Goal: Information Seeking & Learning: Find specific fact

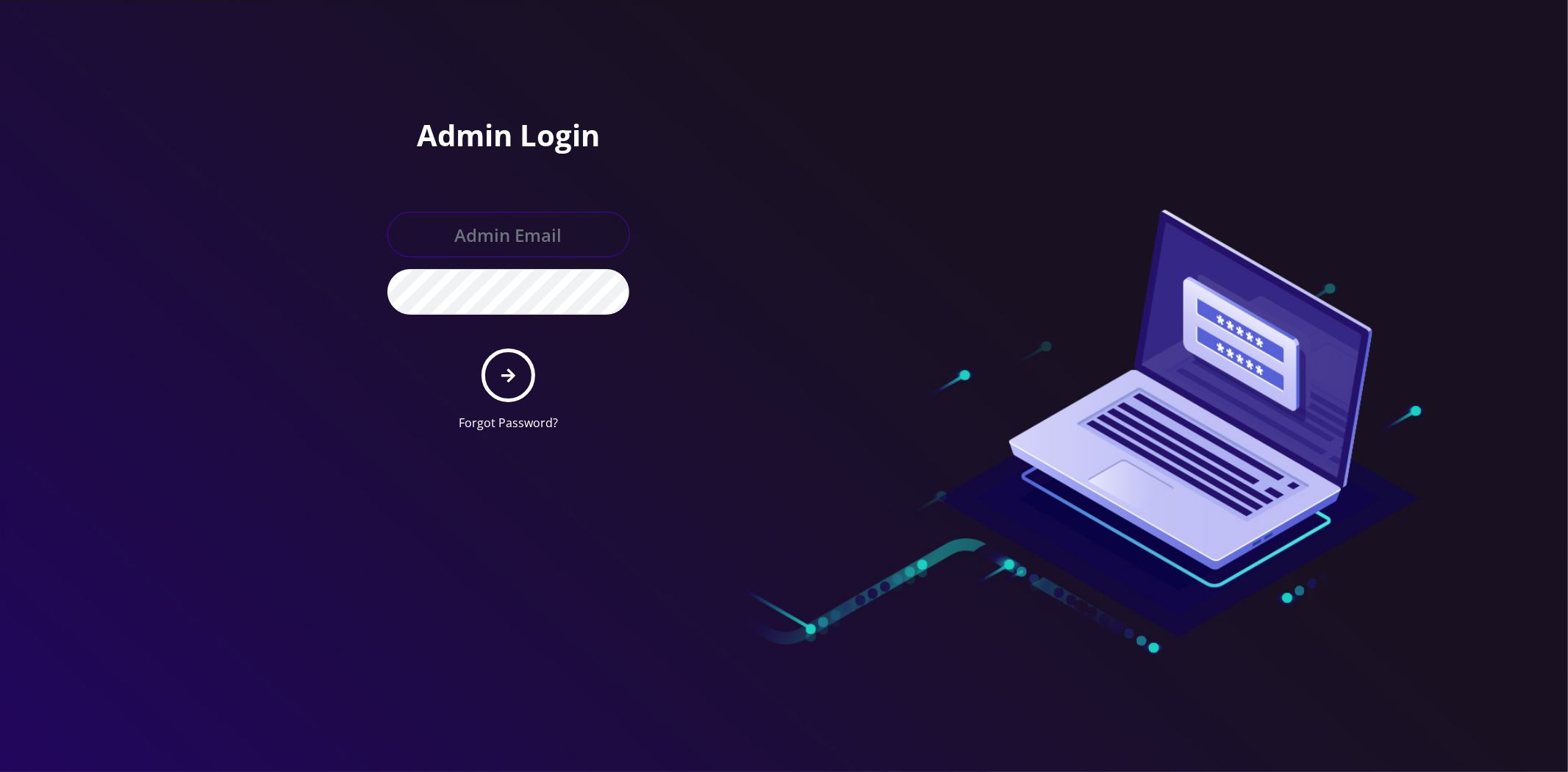
type input "[EMAIL_ADDRESS][DOMAIN_NAME]"
drag, startPoint x: 547, startPoint y: 393, endPoint x: 535, endPoint y: 391, distance: 12.2
click at [547, 394] on form "[EMAIL_ADDRESS][DOMAIN_NAME] Forgot Password?" at bounding box center [509, 322] width 243 height 220
click at [534, 391] on form "master@britewireless.com Forgot Password?" at bounding box center [509, 322] width 243 height 220
click at [523, 383] on button "submit" at bounding box center [508, 375] width 53 height 53
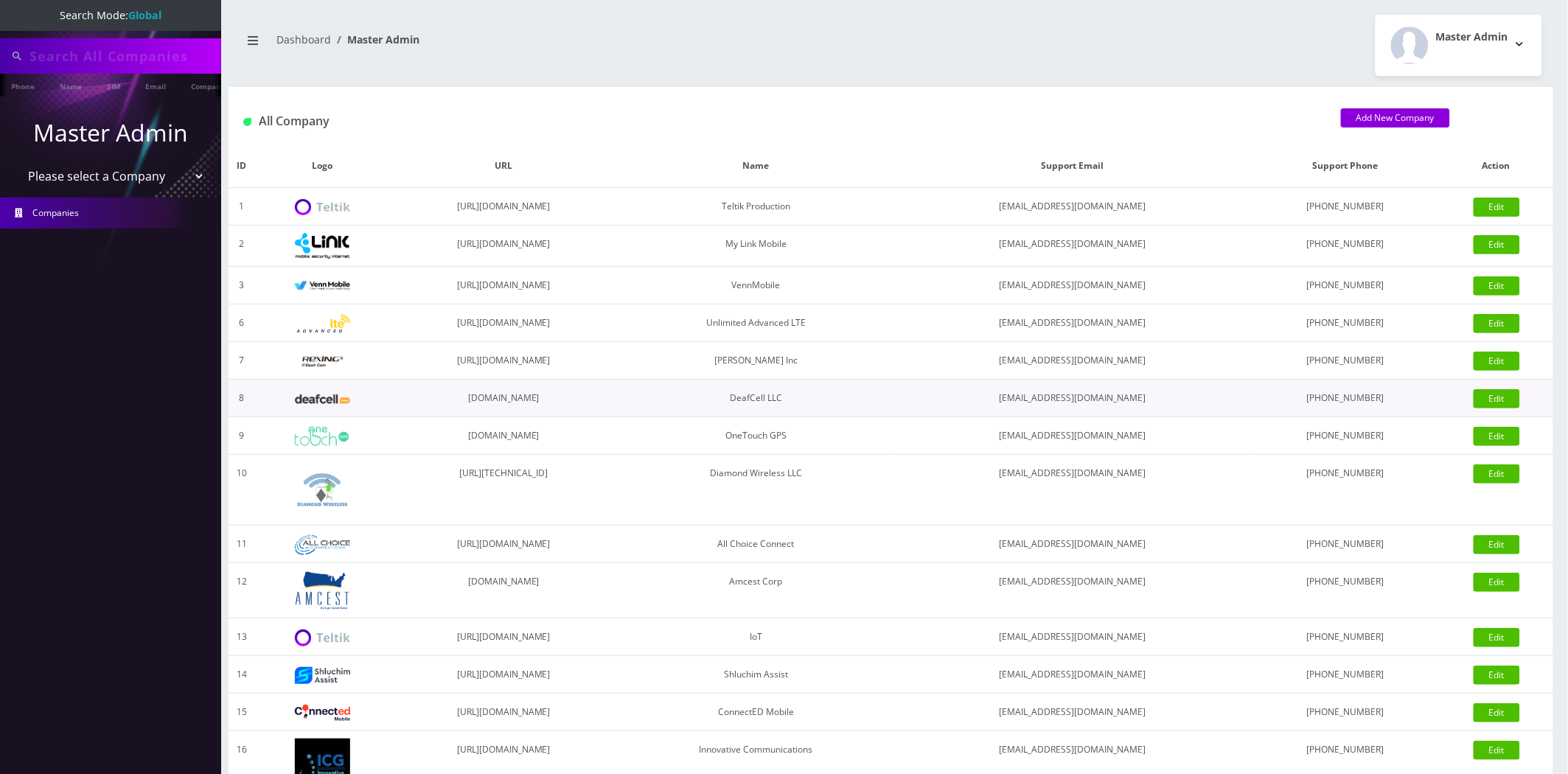
type input "big time"
click at [160, 177] on select "Please select a Company Teltik Production My Link Mobile VennMobile Unlimited A…" at bounding box center [111, 177] width 188 height 28
select select "13"
click at [17, 164] on select "Please select a Company Teltik Production My Link Mobile VennMobile Unlimited A…" at bounding box center [111, 177] width 188 height 28
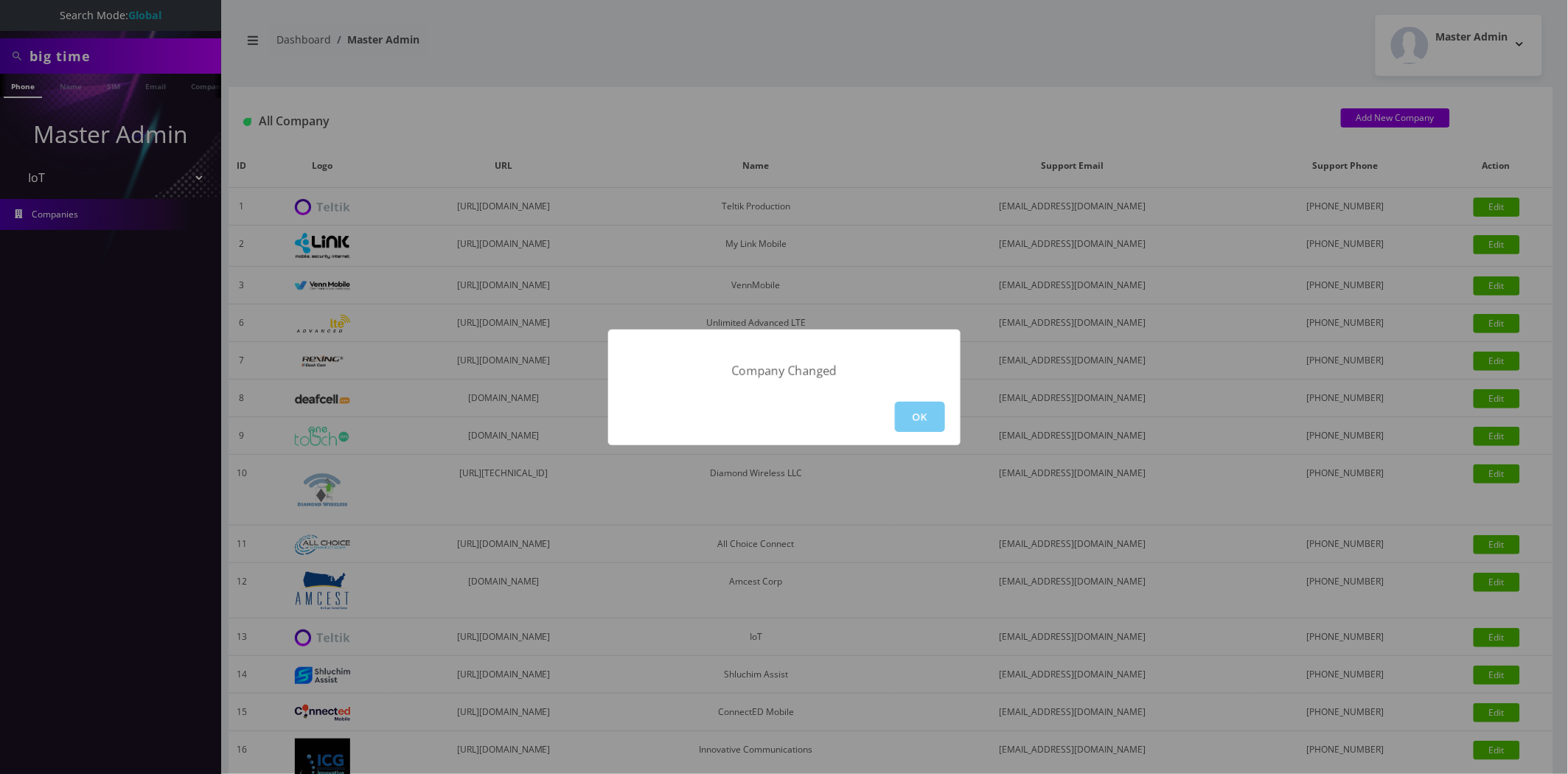
click at [904, 406] on button "OK" at bounding box center [920, 417] width 50 height 31
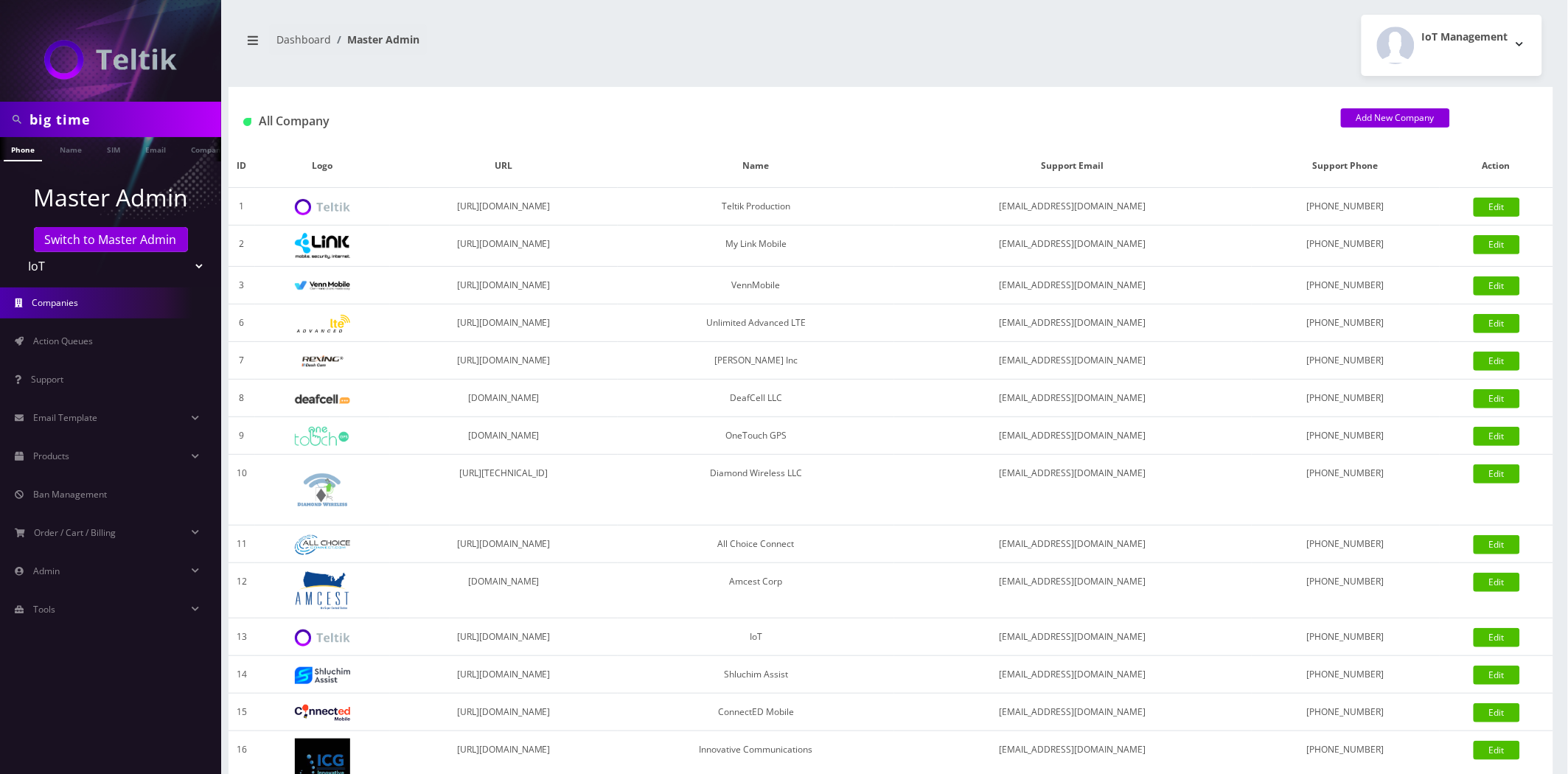
scroll to position [0, 8]
click at [160, 115] on input "big time" at bounding box center [124, 119] width 188 height 28
click at [159, 115] on input "big time" at bounding box center [124, 119] width 188 height 28
type input "round"
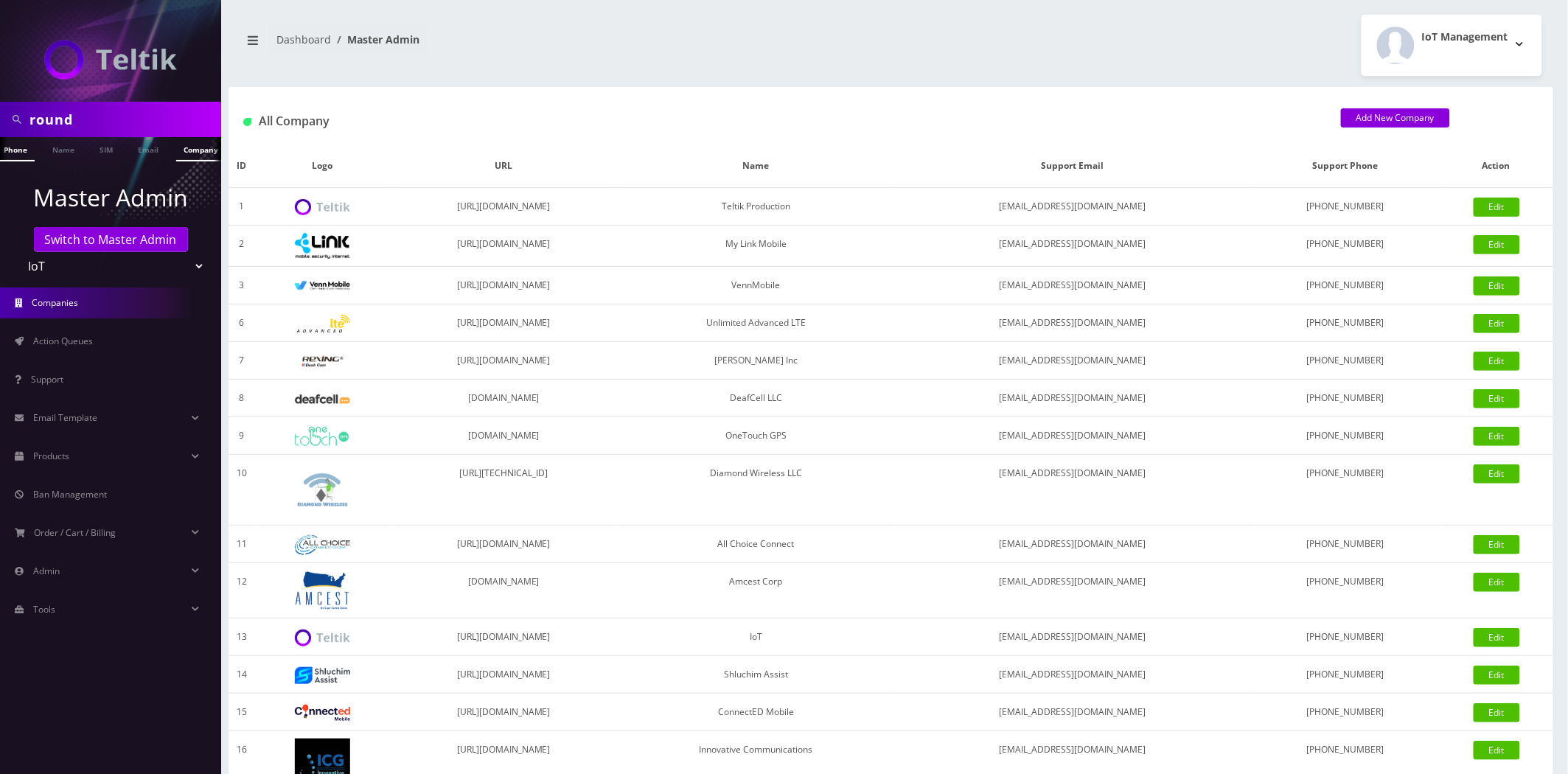
click at [195, 158] on link "Company" at bounding box center [201, 149] width 49 height 25
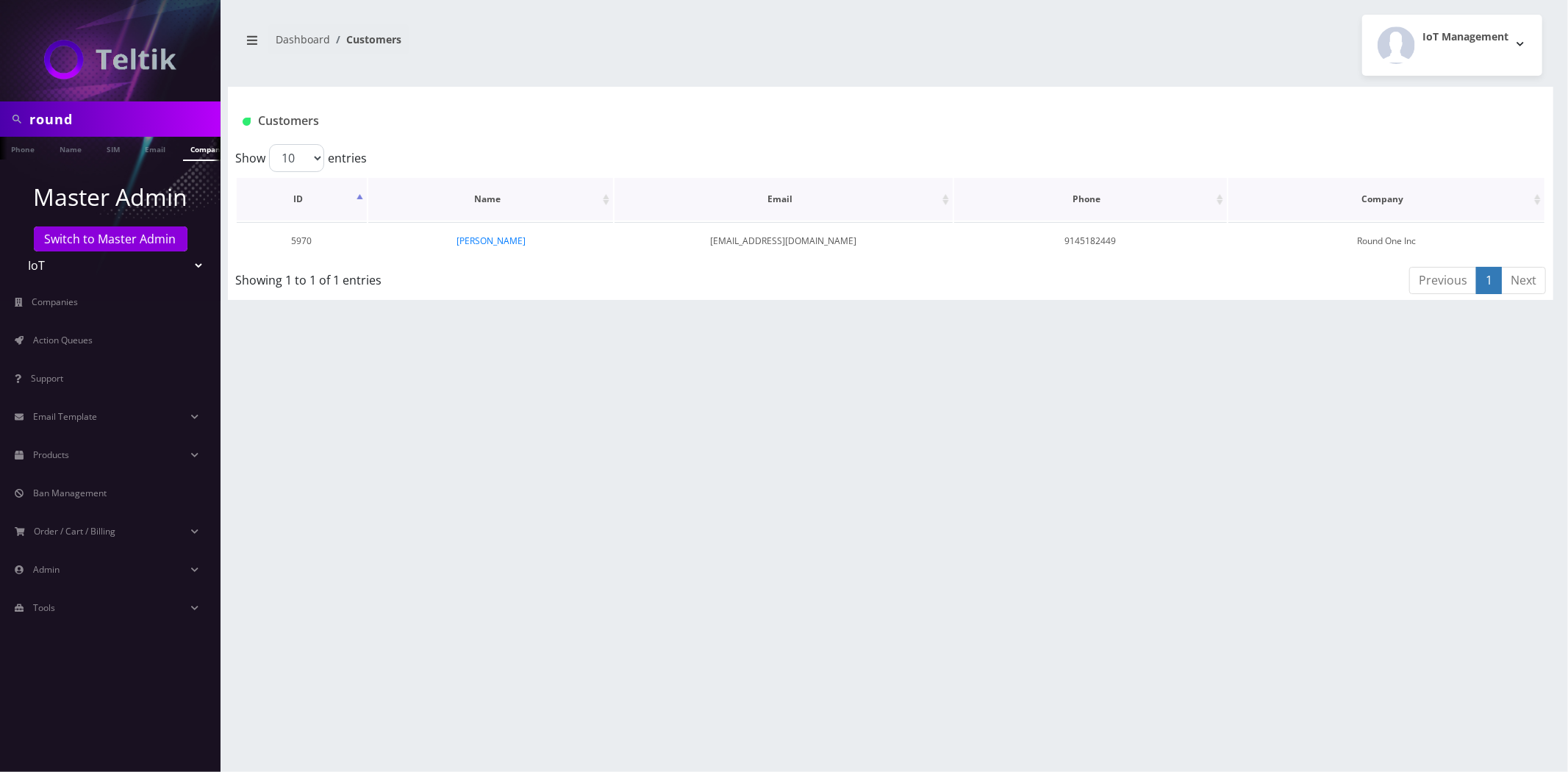
scroll to position [0, 8]
click at [474, 238] on link "Rob Haber" at bounding box center [491, 240] width 69 height 13
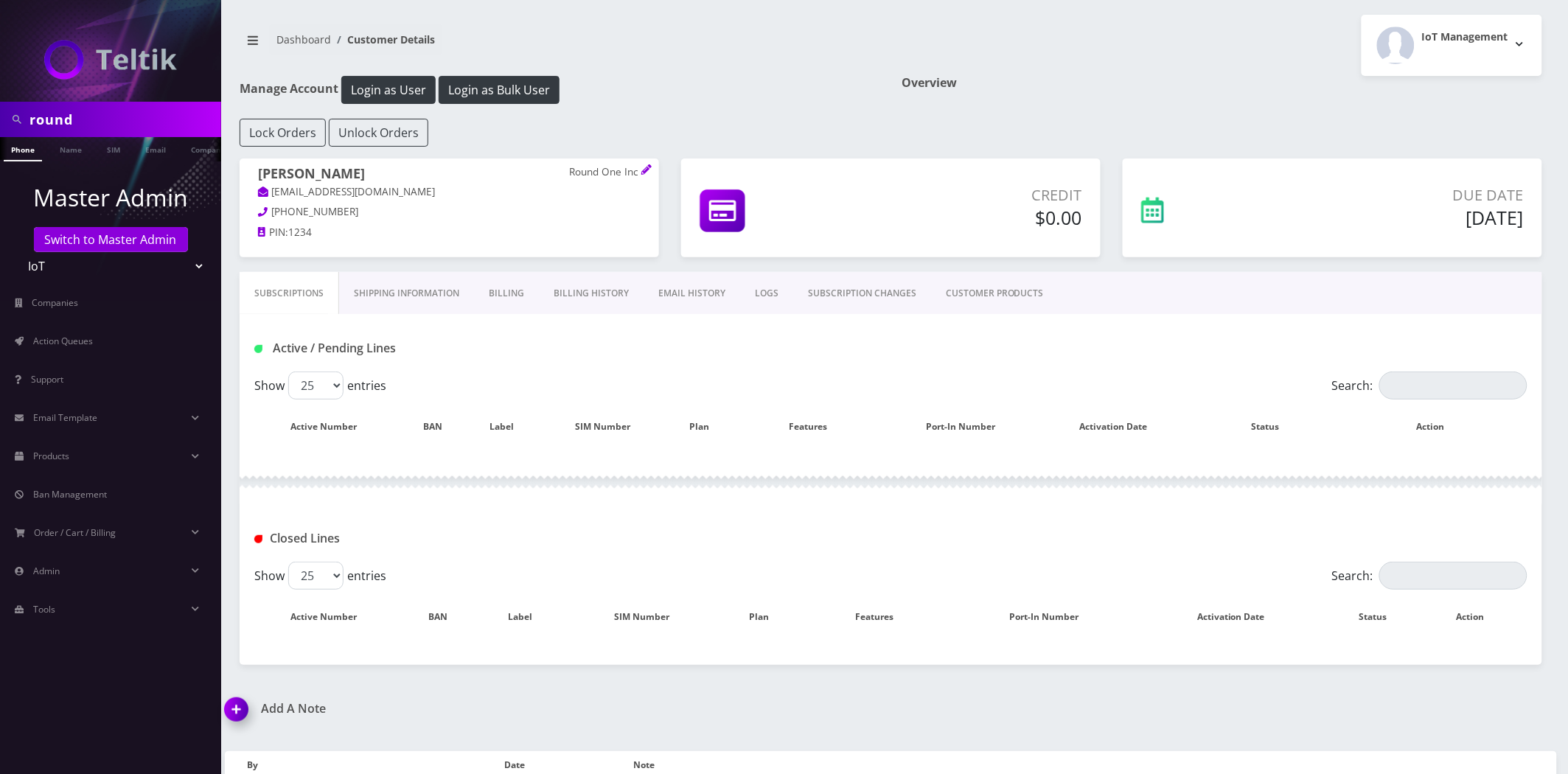
click at [658, 289] on link "EMAIL HISTORY" at bounding box center [692, 294] width 97 height 42
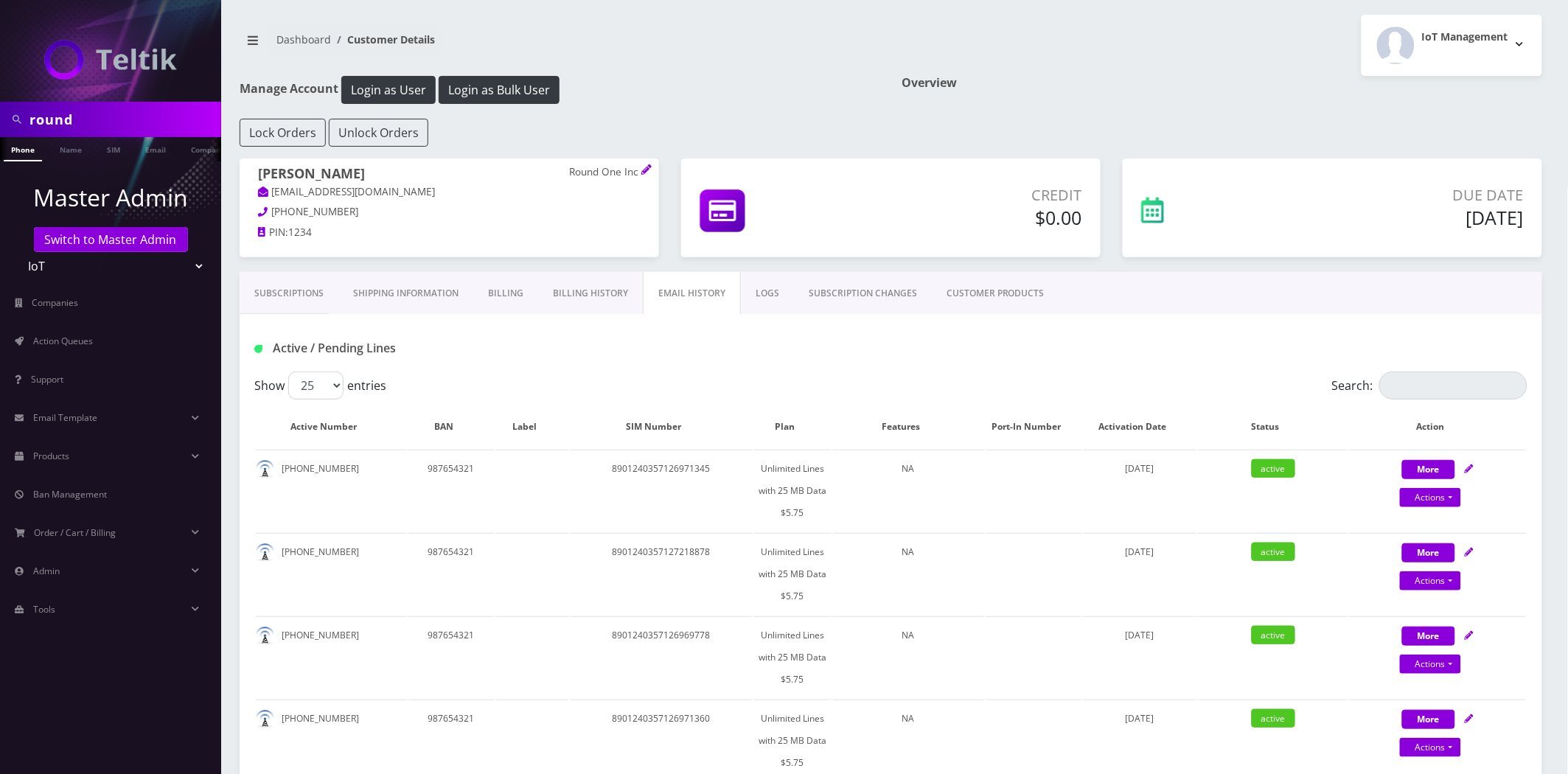
click at [597, 293] on link "Billing History" at bounding box center [590, 294] width 104 height 42
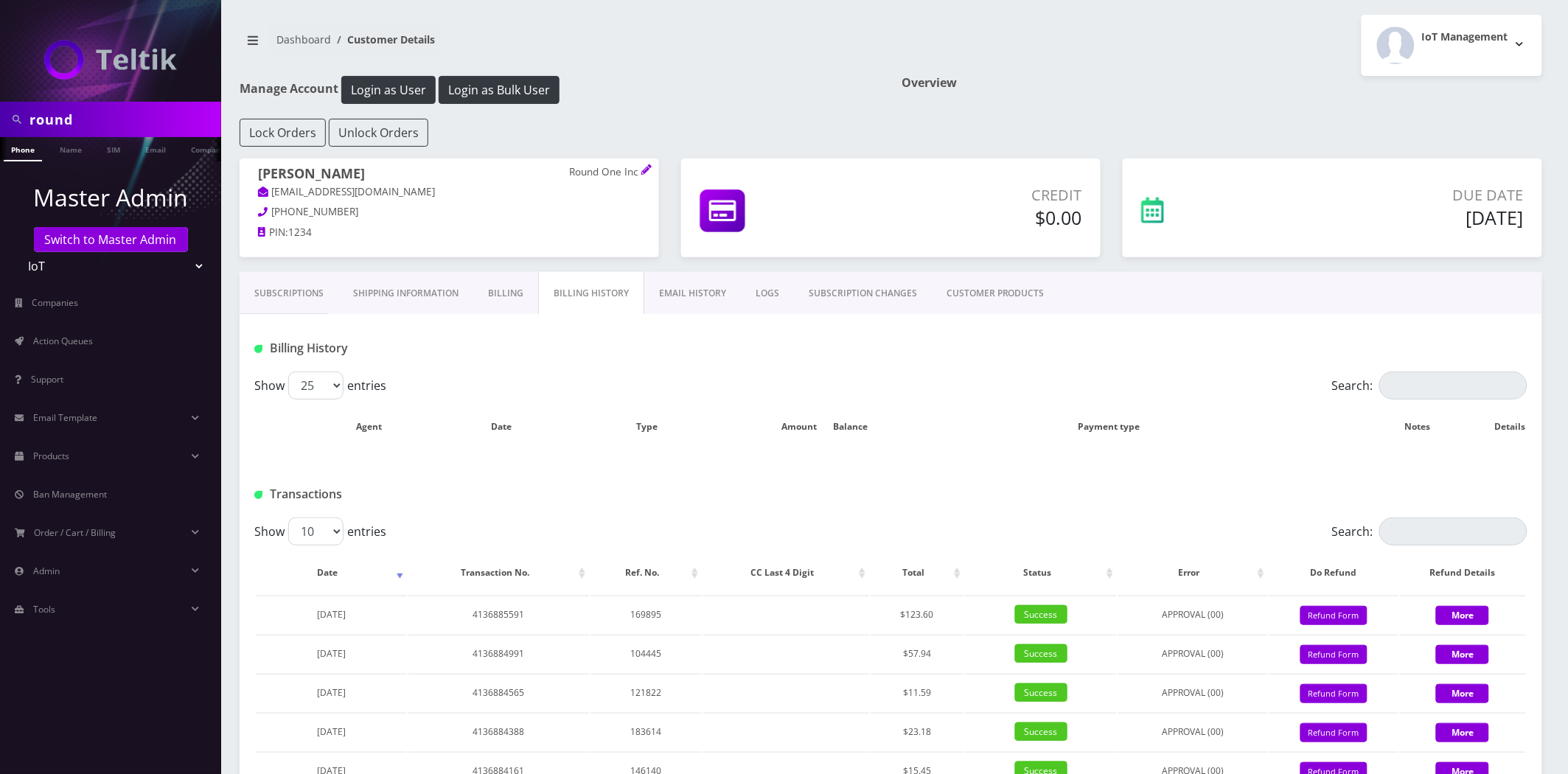
click at [671, 290] on link "EMAIL HISTORY" at bounding box center [692, 294] width 97 height 42
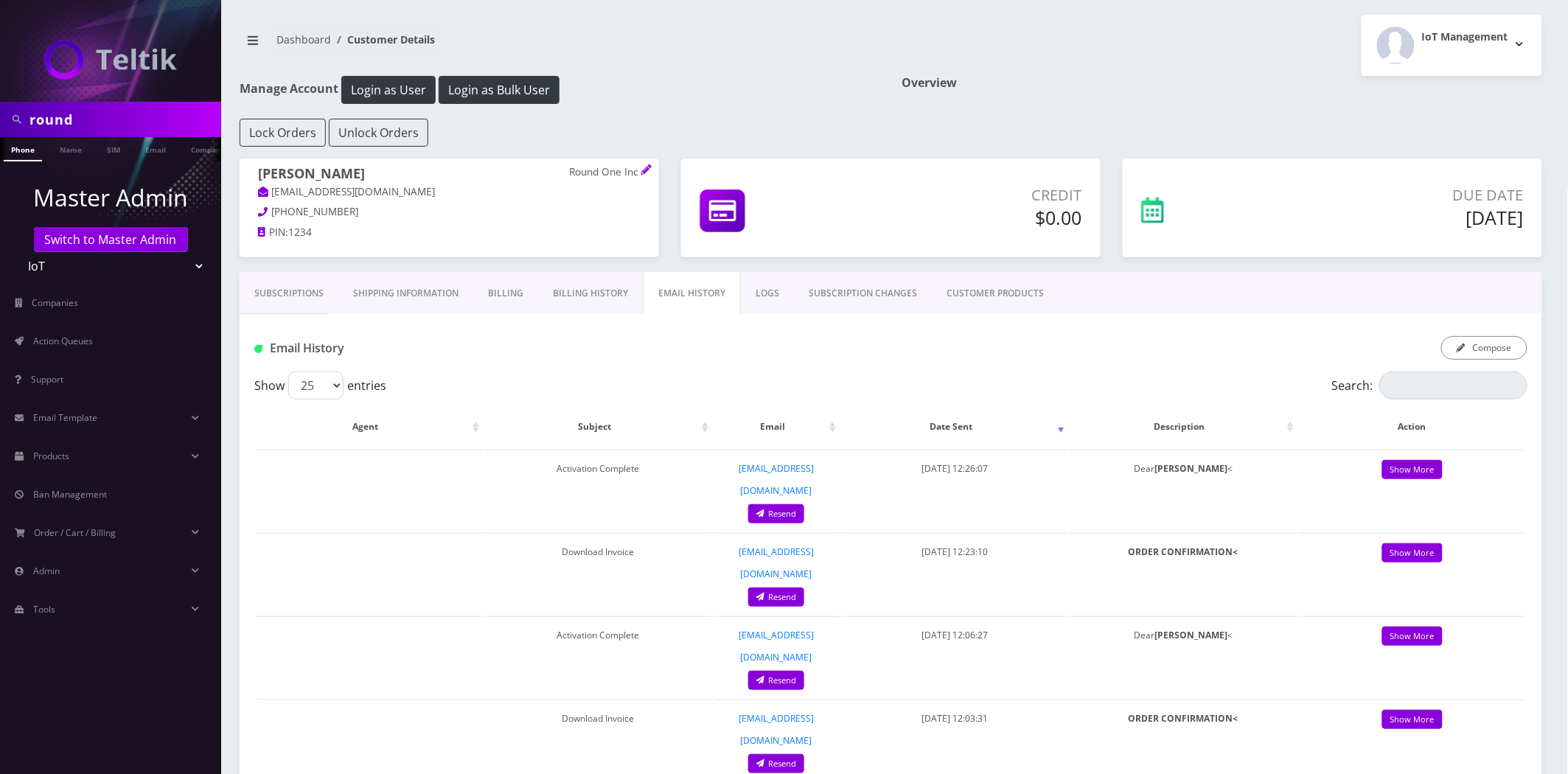
click at [517, 294] on link "Billing" at bounding box center [506, 294] width 64 height 42
click at [564, 289] on link "Billing History" at bounding box center [590, 294] width 104 height 42
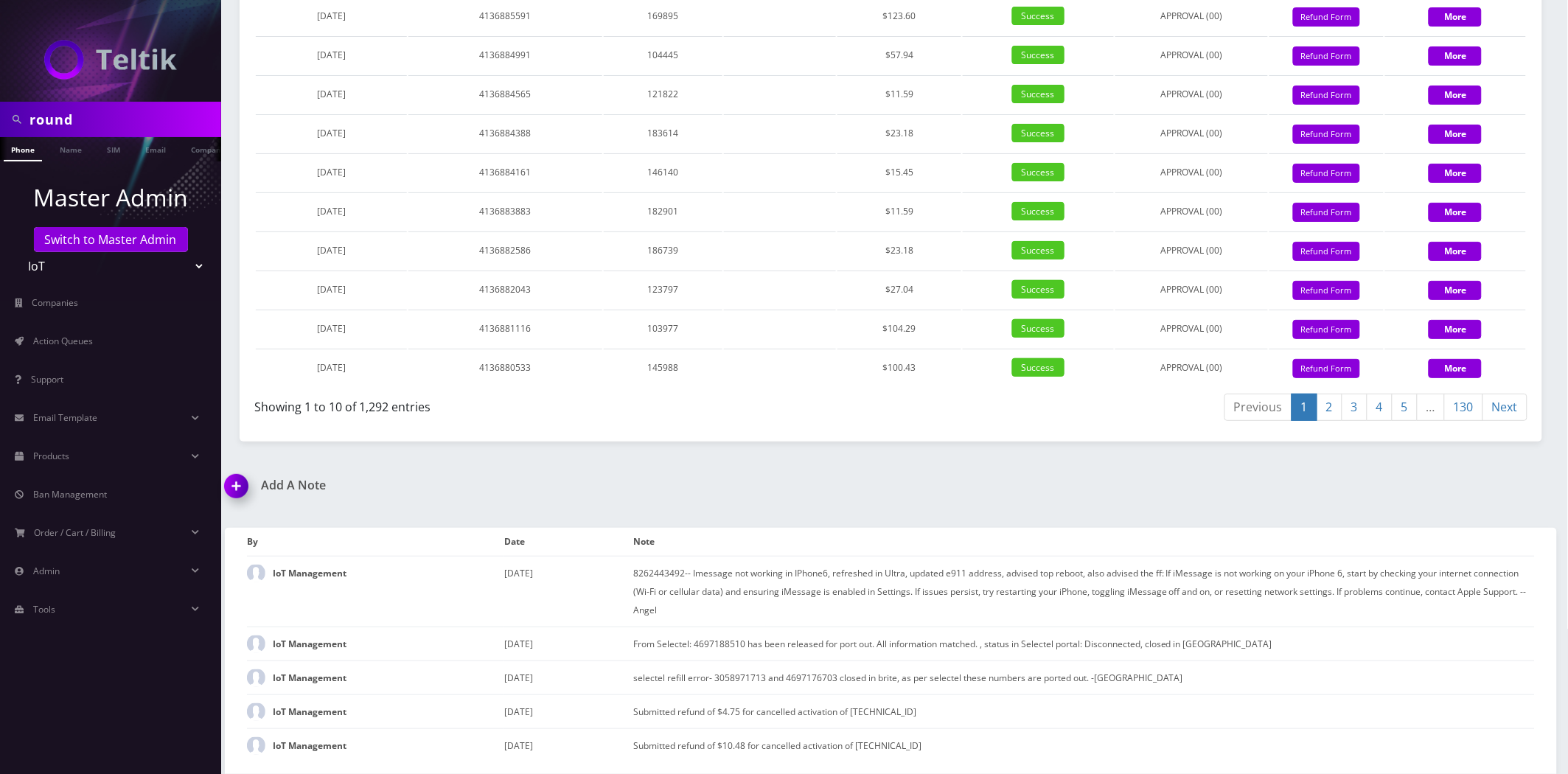
scroll to position [2077, 0]
click at [1339, 421] on link "2" at bounding box center [1330, 407] width 25 height 27
click at [1355, 421] on link "3" at bounding box center [1354, 407] width 25 height 27
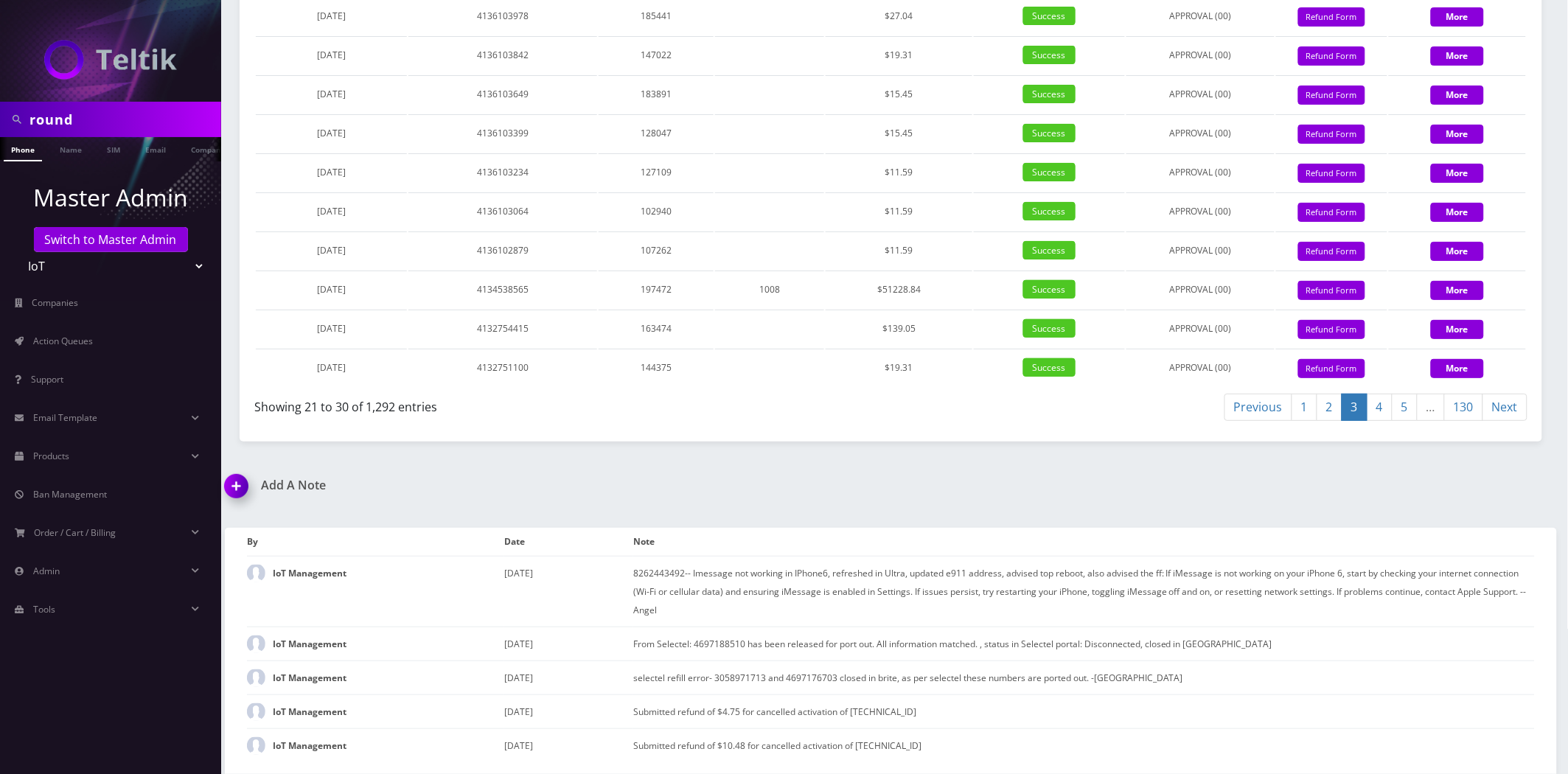
click at [1302, 421] on link "1" at bounding box center [1304, 407] width 25 height 27
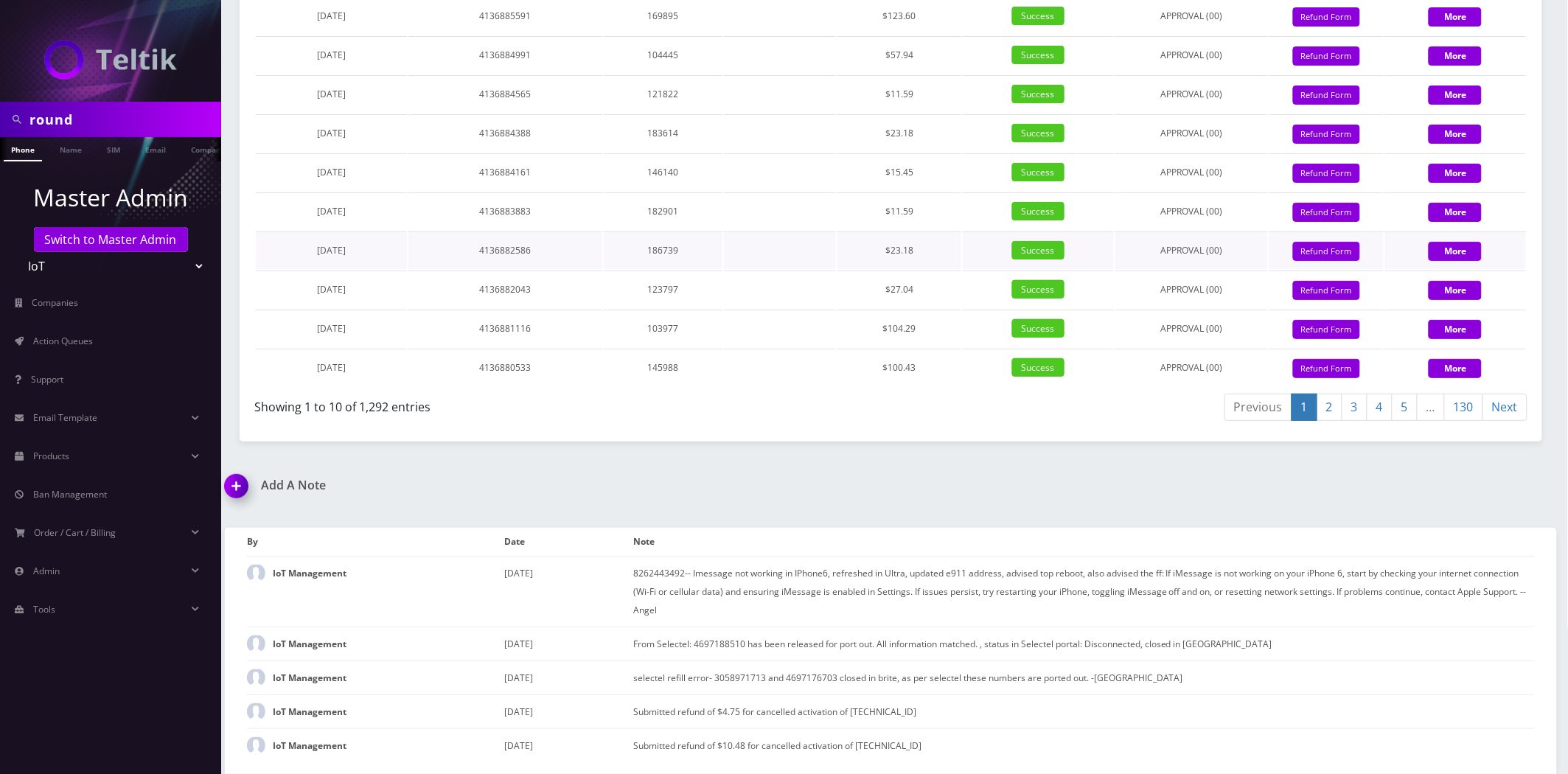
scroll to position [1913, 0]
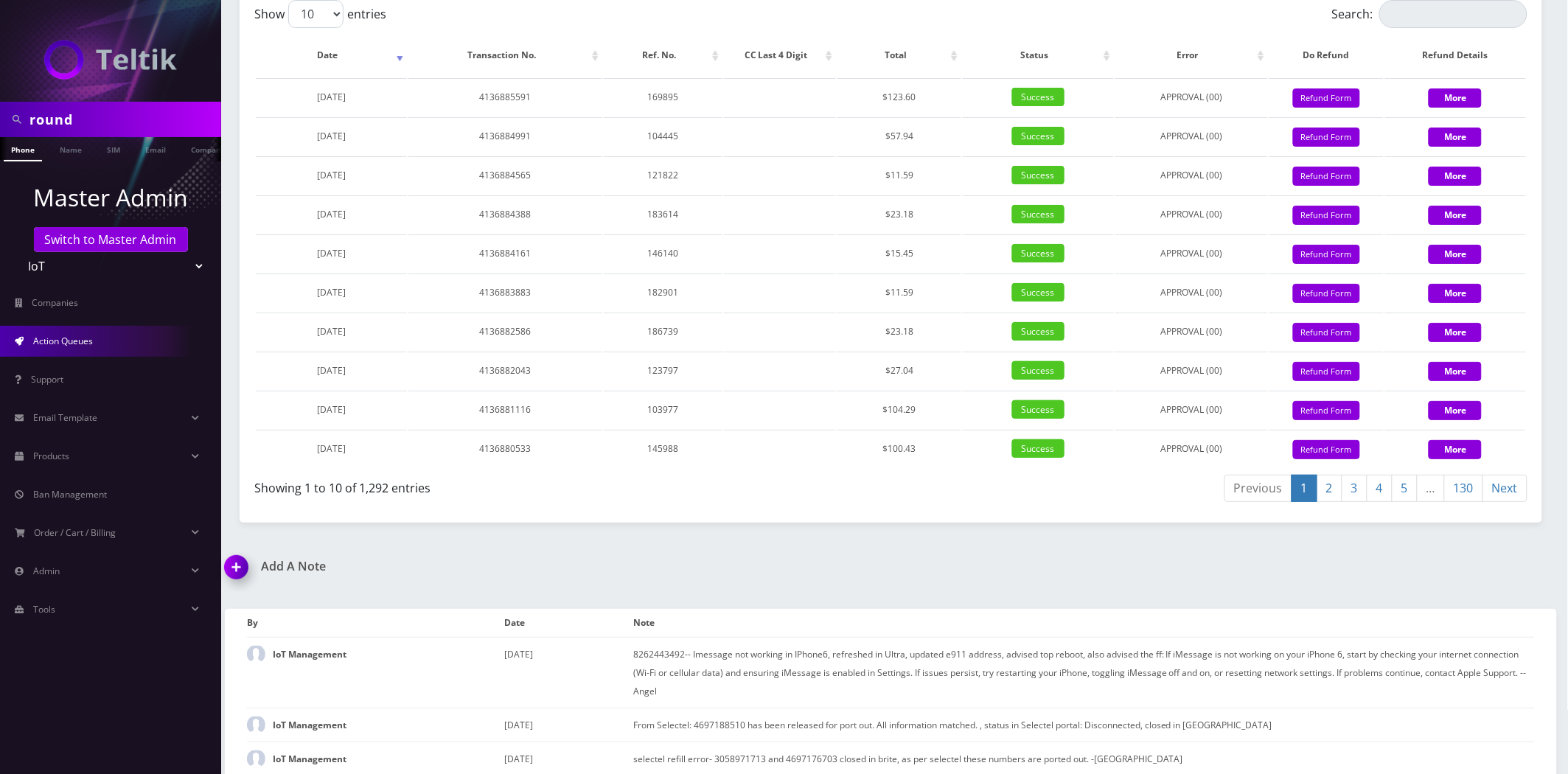
drag, startPoint x: 120, startPoint y: 321, endPoint x: 116, endPoint y: 328, distance: 8.1
click at [120, 322] on li "Action Queues" at bounding box center [110, 341] width 221 height 38
click at [115, 332] on link "Action Queues" at bounding box center [110, 341] width 221 height 31
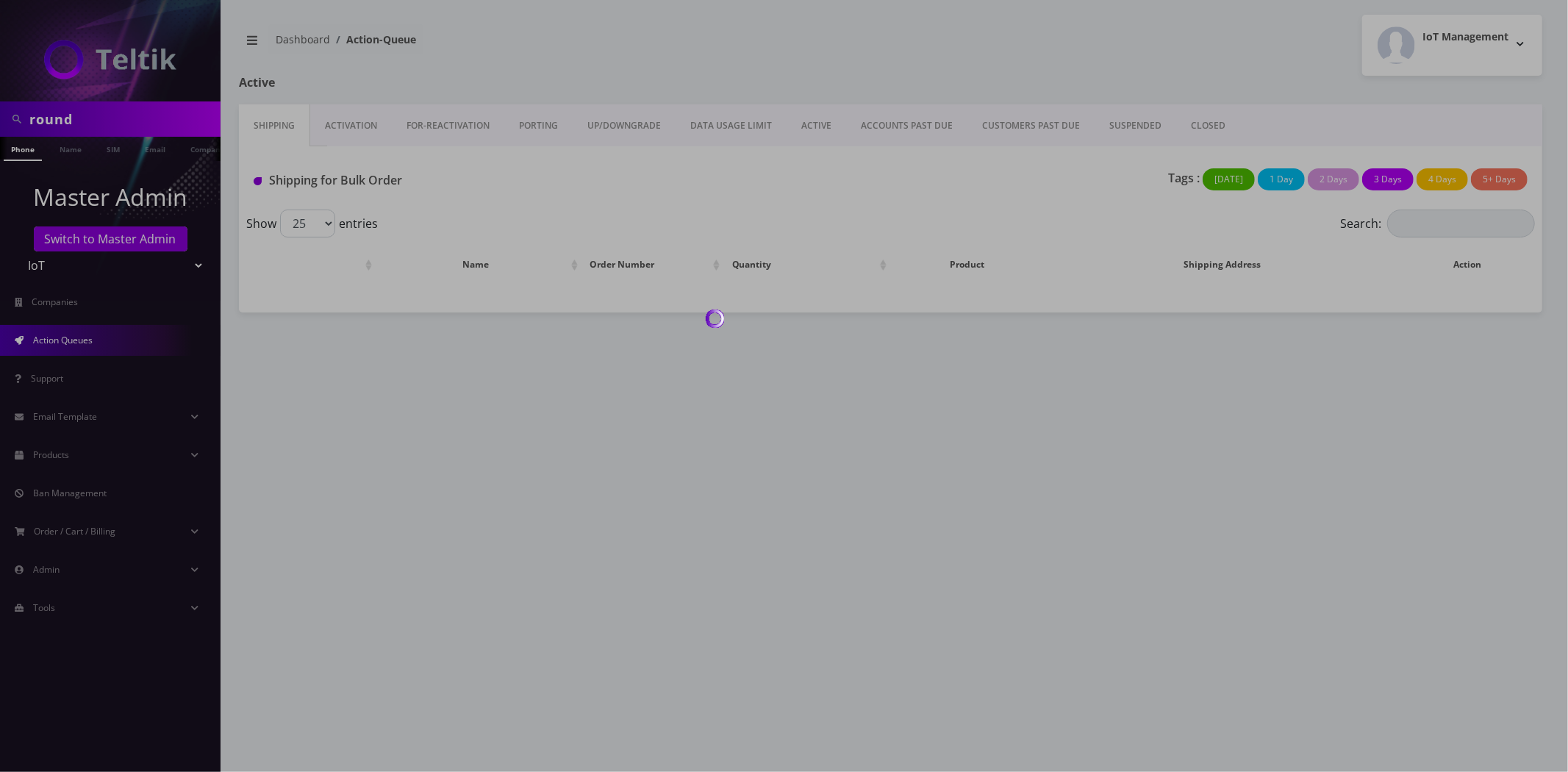
click at [1188, 126] on div at bounding box center [784, 386] width 1568 height 772
click at [1190, 125] on div at bounding box center [784, 386] width 1568 height 772
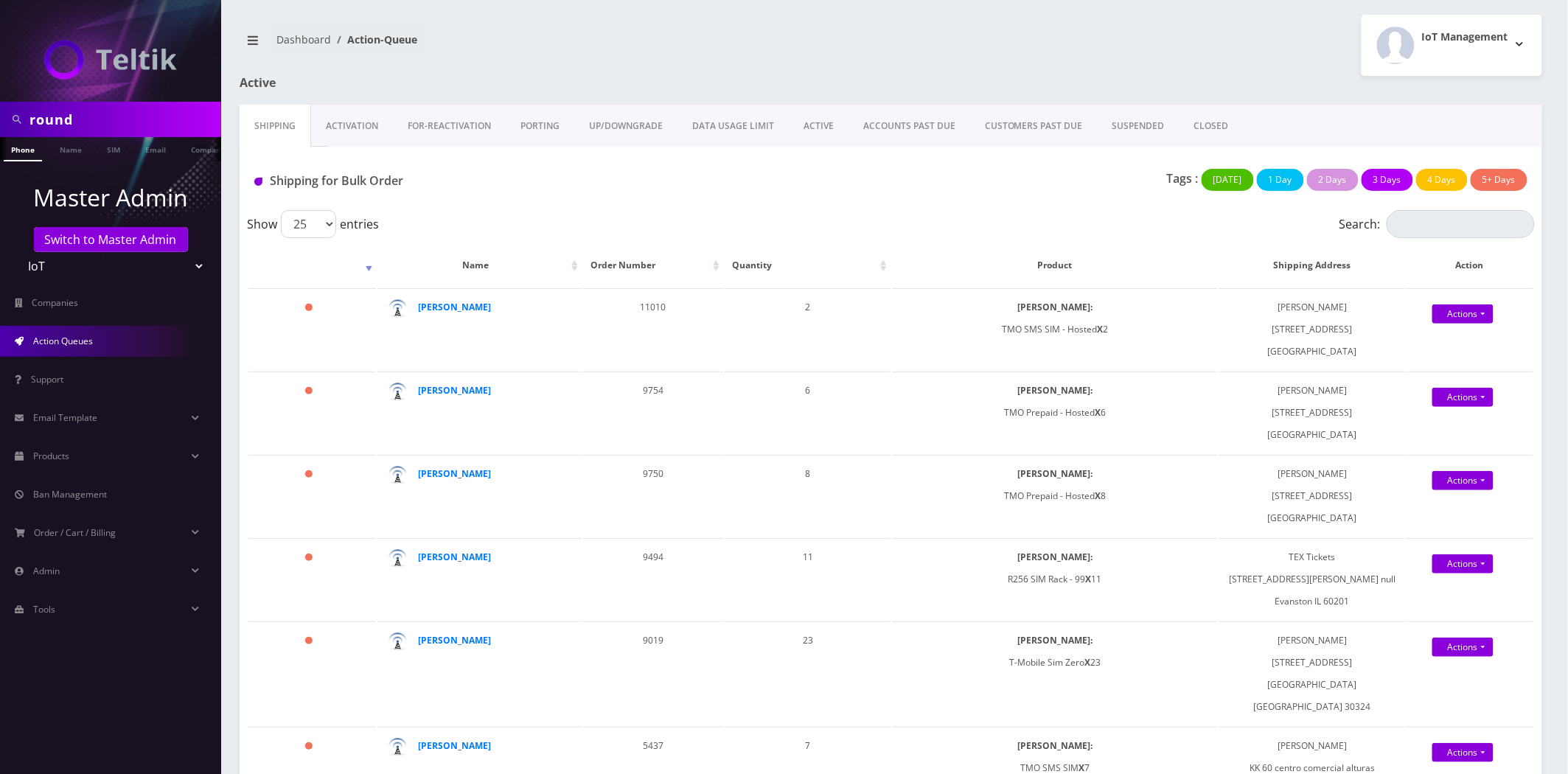
click at [1194, 121] on link "CLOSED" at bounding box center [1212, 126] width 64 height 42
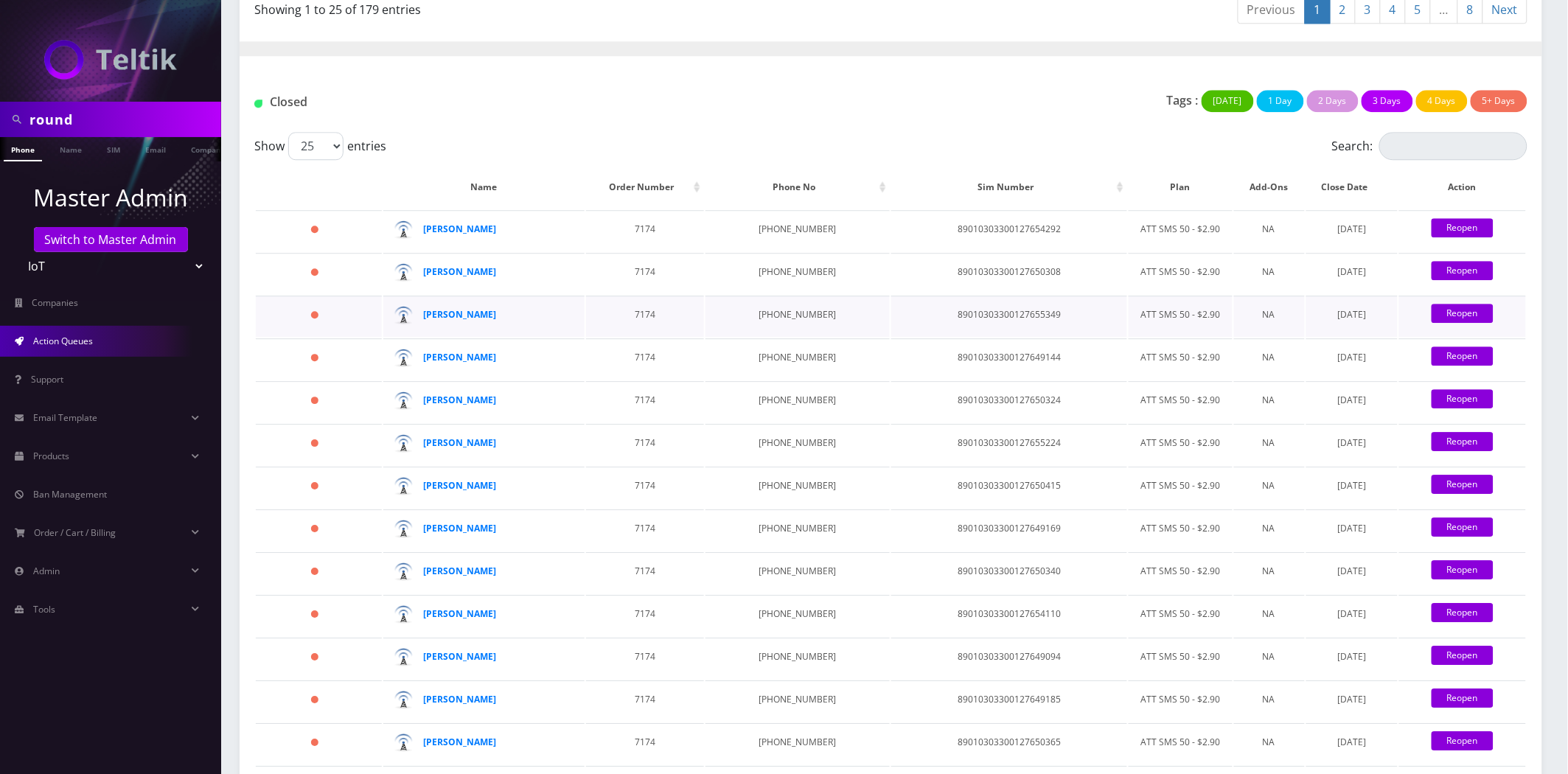
scroll to position [1392, 0]
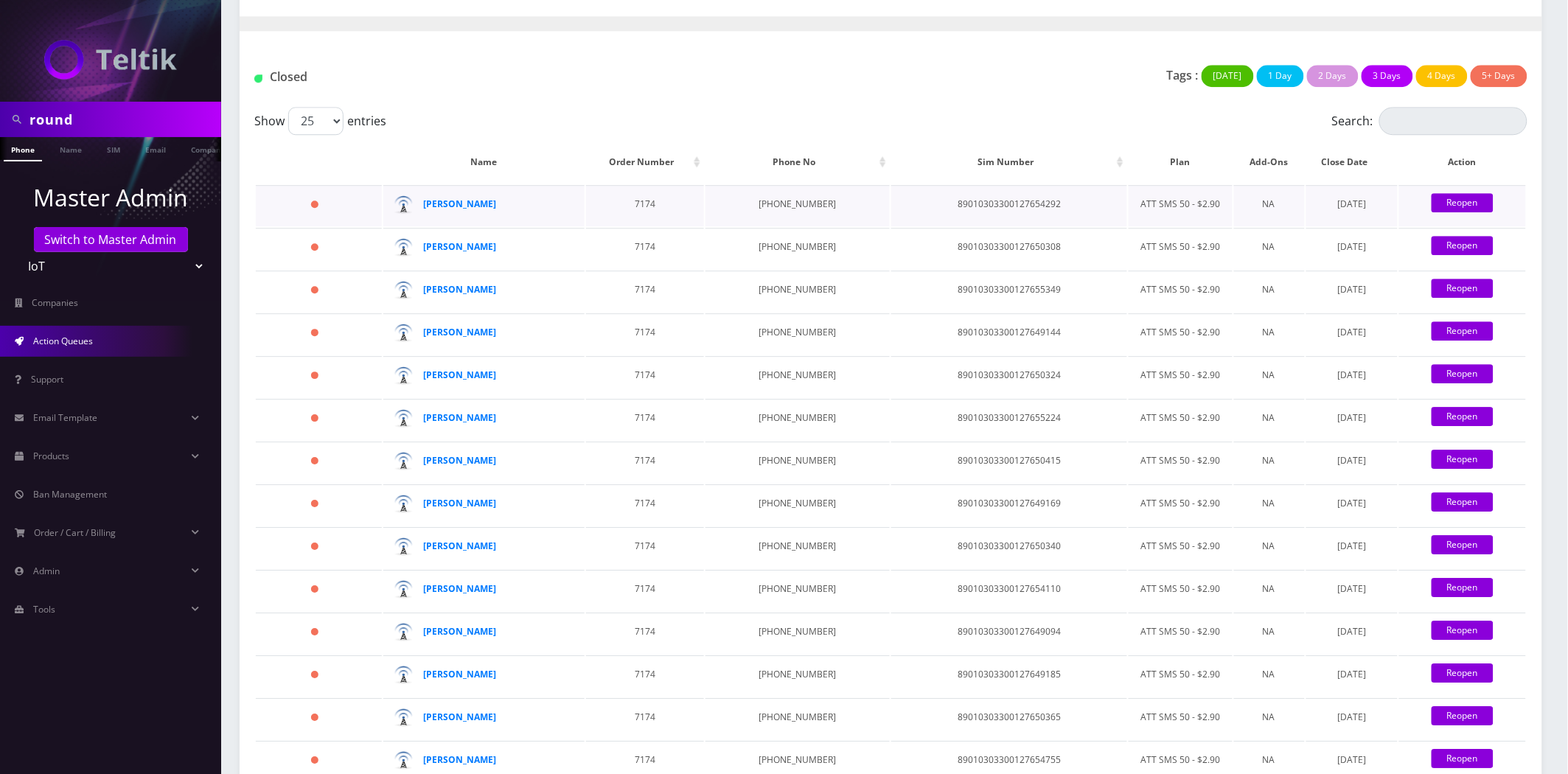
click at [932, 185] on td "89010303300127654292" at bounding box center [1009, 205] width 236 height 42
copy td "89010303300127654292"
click at [932, 185] on td "89010303300127654292" at bounding box center [1009, 205] width 236 height 42
click at [932, 185] on td "89010303300127654292" at bounding box center [1009, 205] width 236 height 42
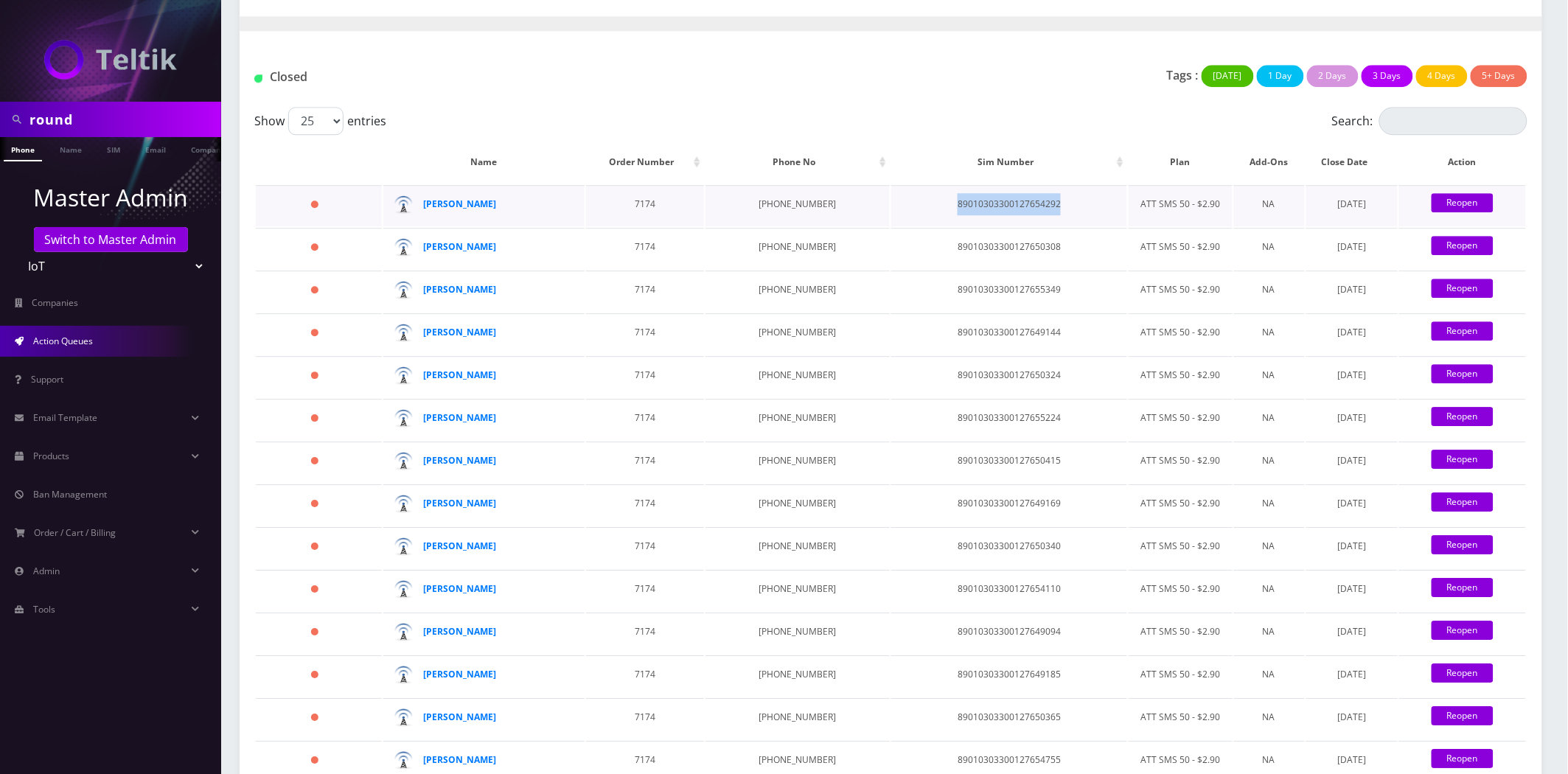
click at [933, 185] on td "89010303300127654292" at bounding box center [1009, 205] width 236 height 42
click at [955, 194] on td "89010303300127654292" at bounding box center [1009, 205] width 236 height 42
copy td "89010303300127654292"
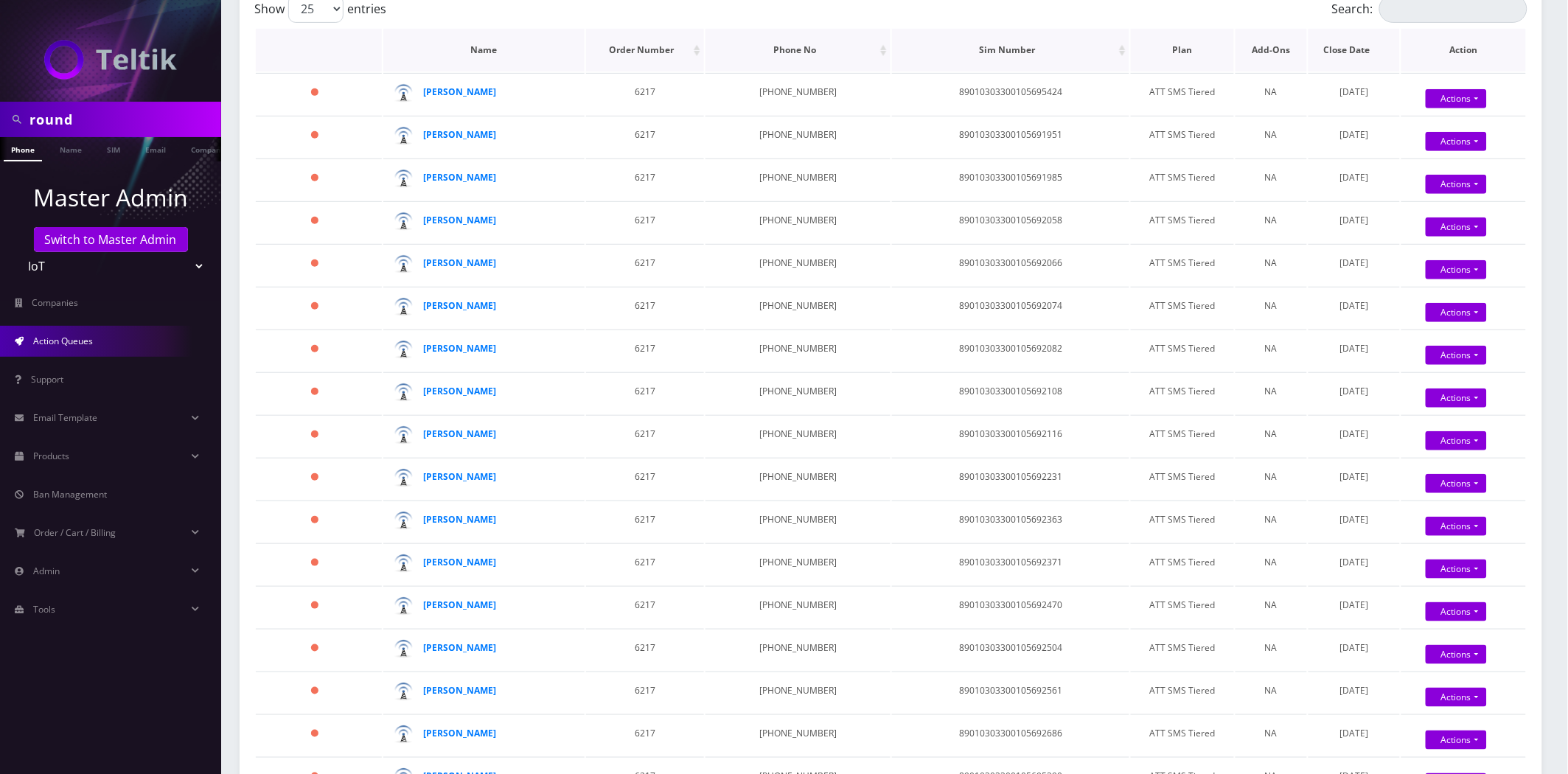
scroll to position [0, 0]
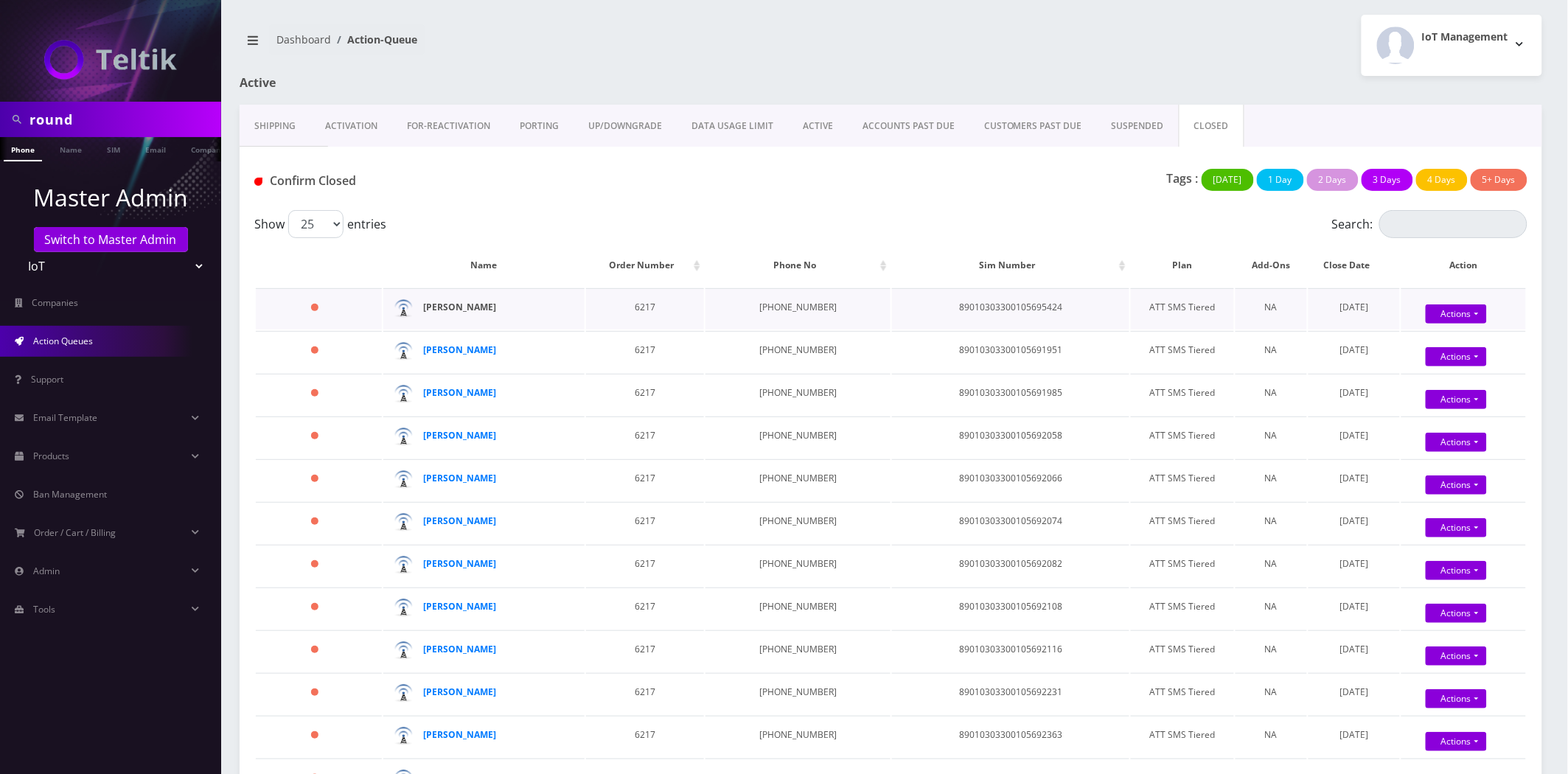
click at [462, 306] on strong "[PERSON_NAME]" at bounding box center [461, 306] width 73 height 13
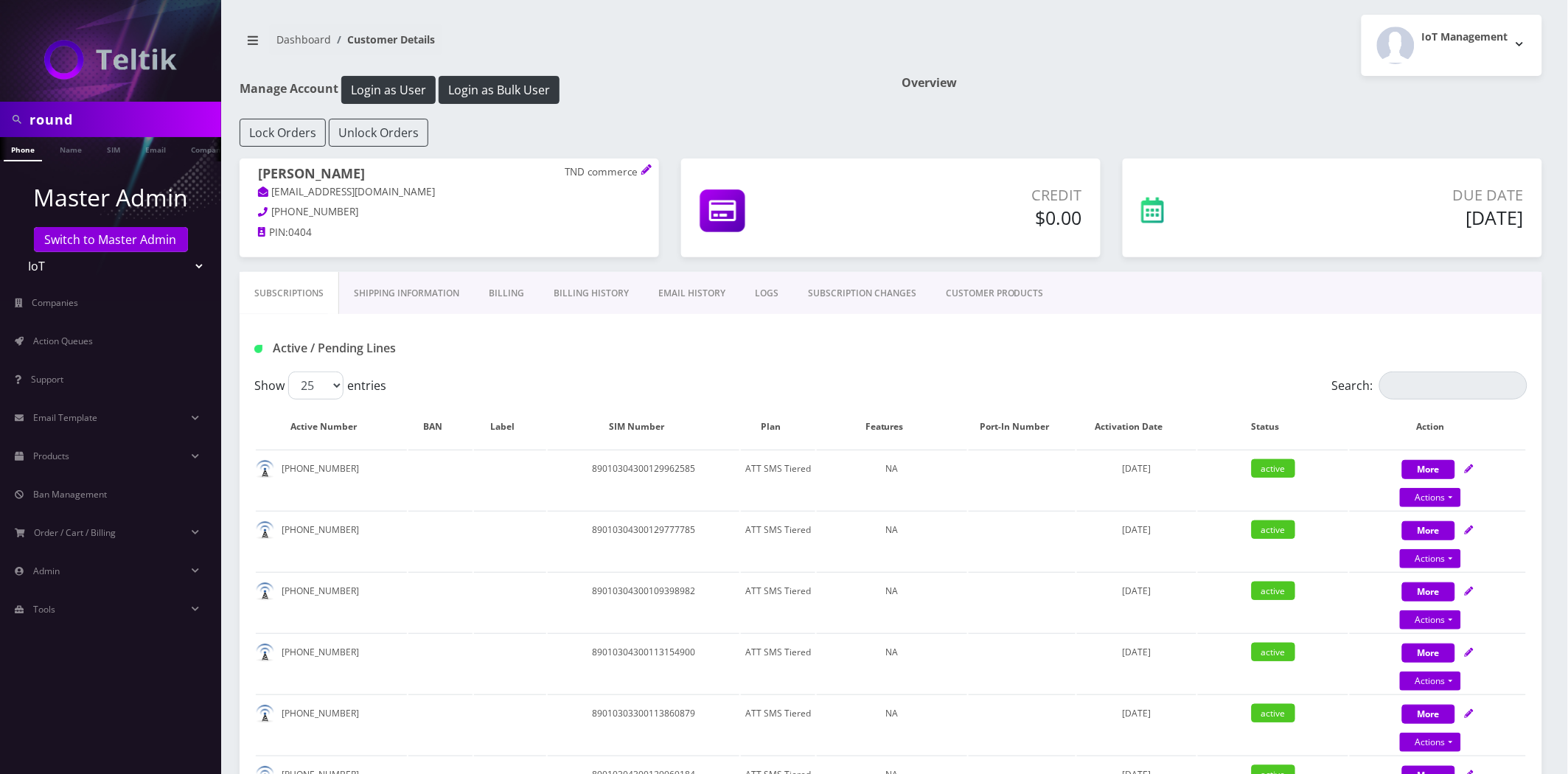
drag, startPoint x: 416, startPoint y: 177, endPoint x: 233, endPoint y: 170, distance: 183.1
click at [233, 170] on div "Raffaele Mannarelli TND commerce raffimannarelli@gmail.com 443-844-0162 PIN: 04…" at bounding box center [449, 205] width 441 height 93
copy h1 "Raffaele Mannarelli"
click at [135, 114] on input "round" at bounding box center [124, 119] width 188 height 28
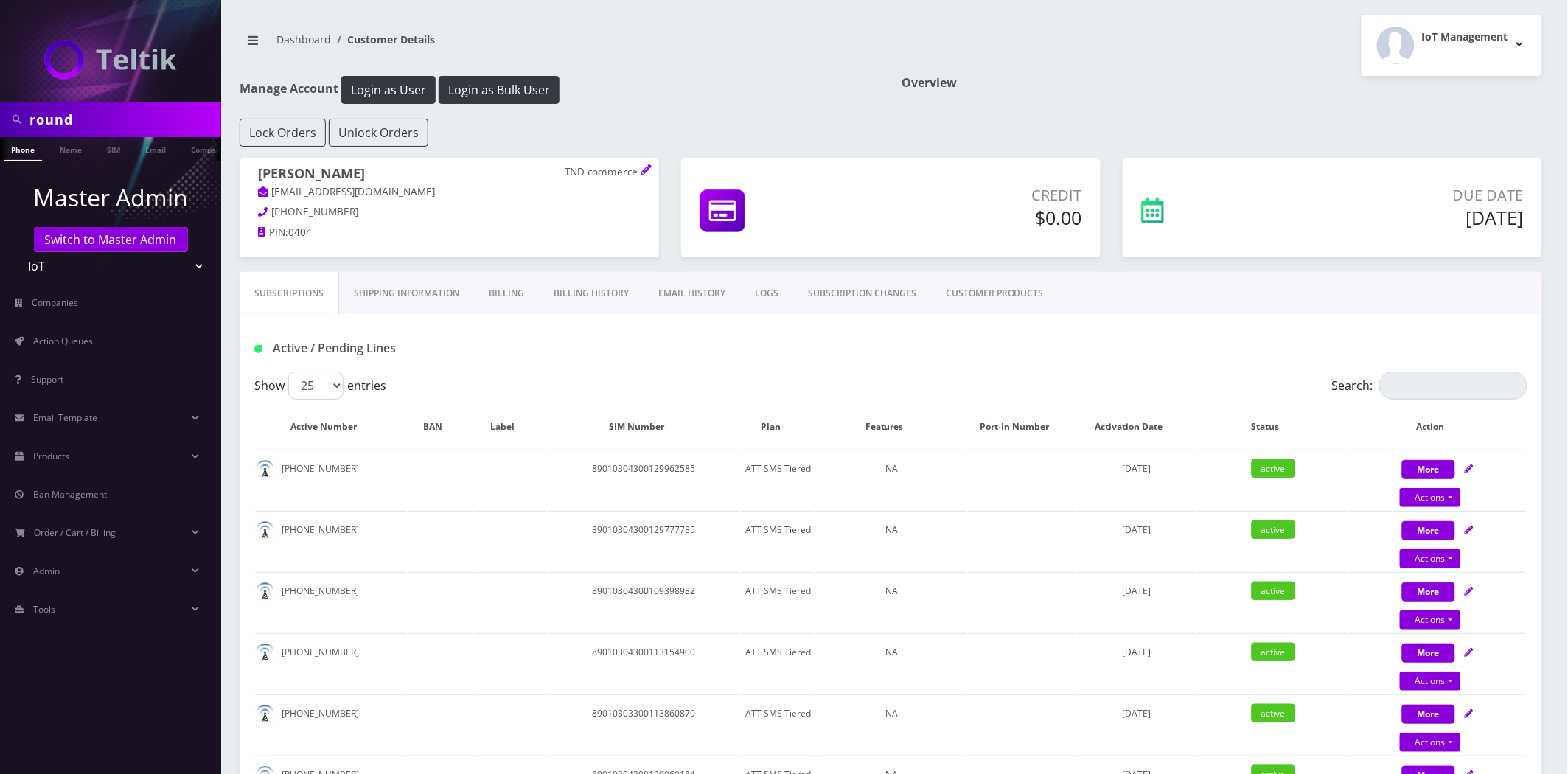
click at [135, 114] on input "round" at bounding box center [124, 119] width 188 height 28
paste input "Ryan Schildroth"
type input "Ryan Schildroth"
click at [82, 149] on link "Name" at bounding box center [70, 149] width 36 height 25
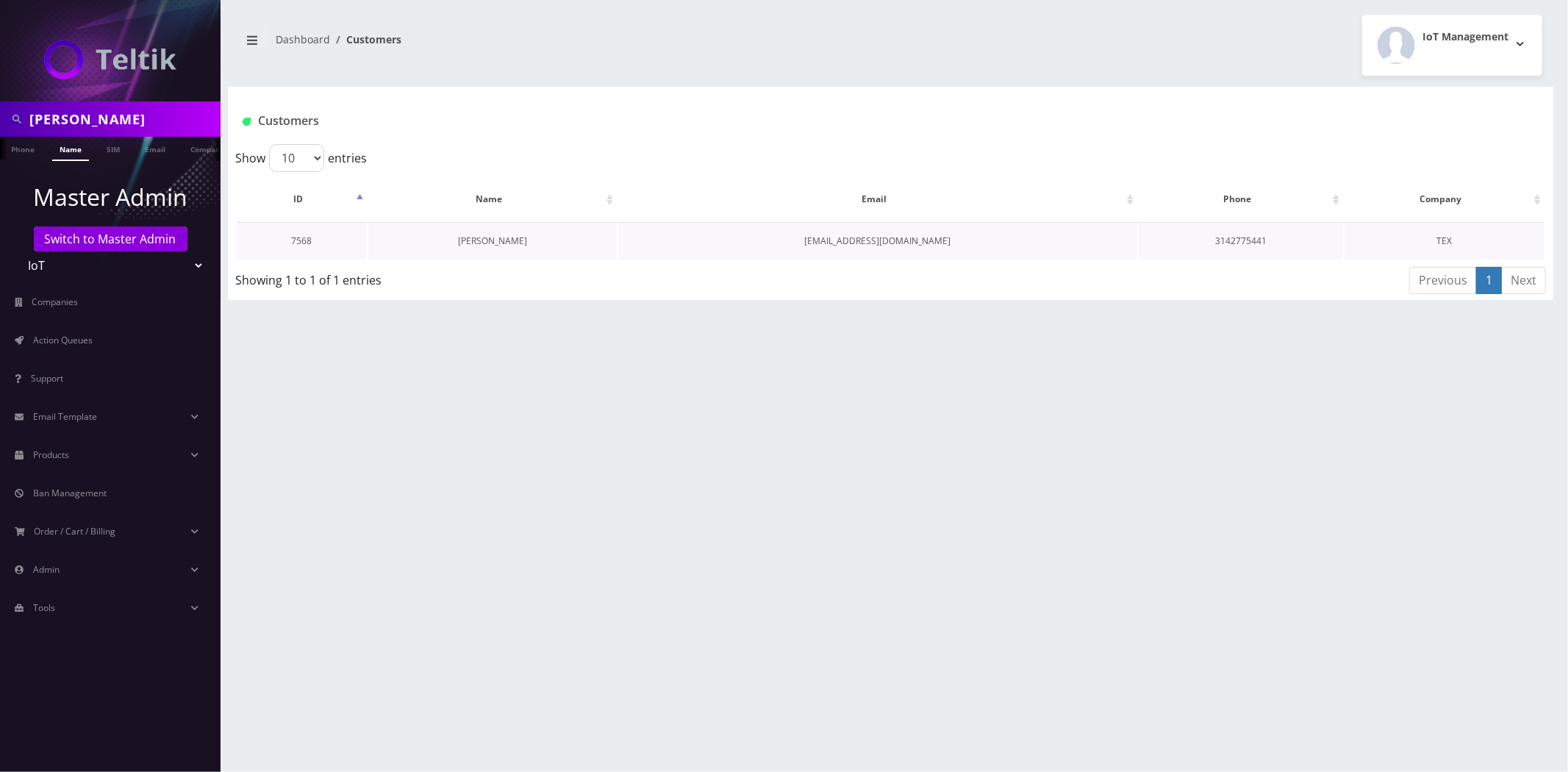
click at [465, 235] on link "[PERSON_NAME]" at bounding box center [492, 240] width 69 height 13
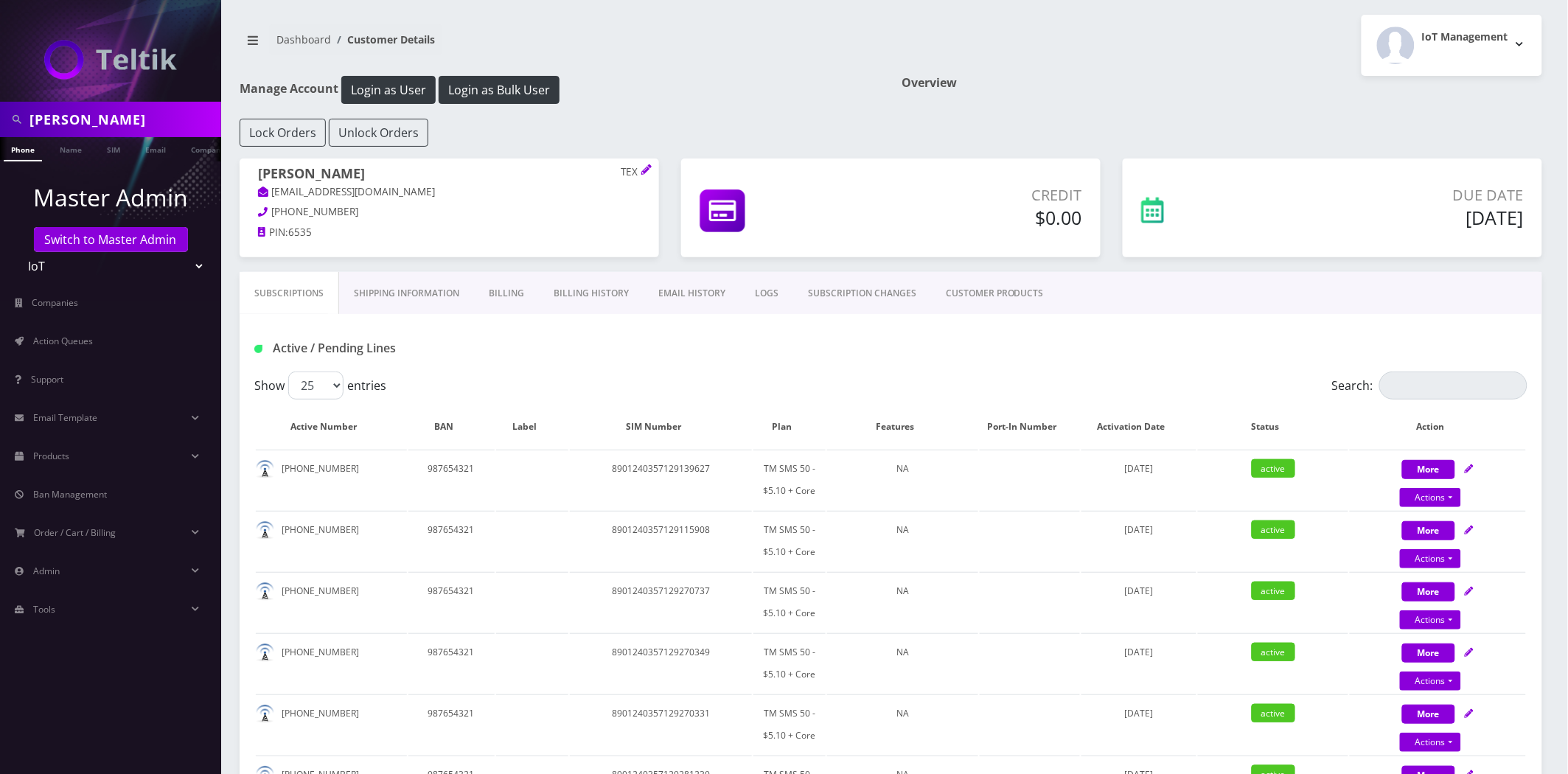
click at [688, 82] on h1 "Manage Account Login as User Login as Bulk User" at bounding box center [559, 89] width 641 height 28
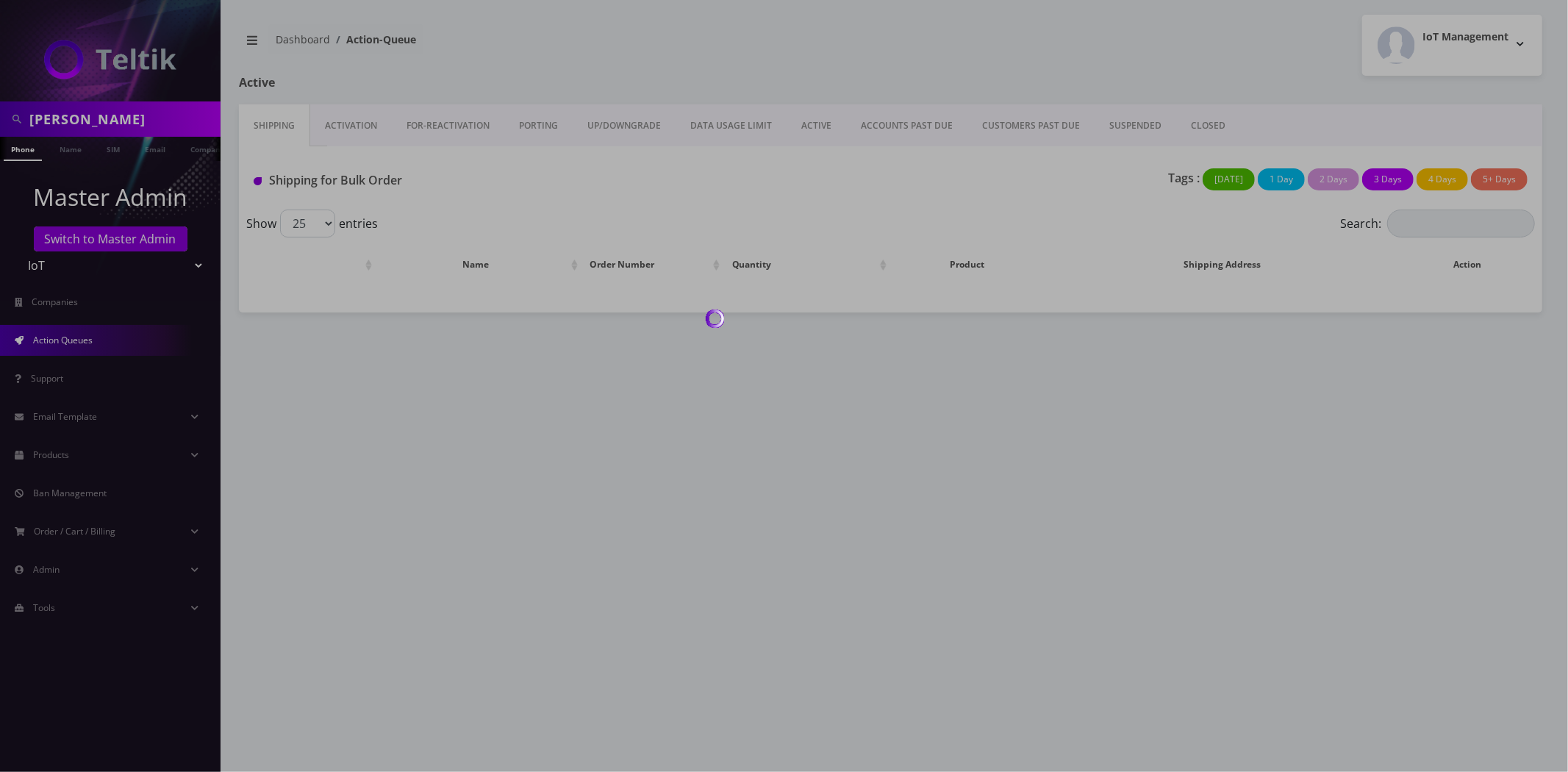
click at [135, 120] on div at bounding box center [784, 386] width 1568 height 772
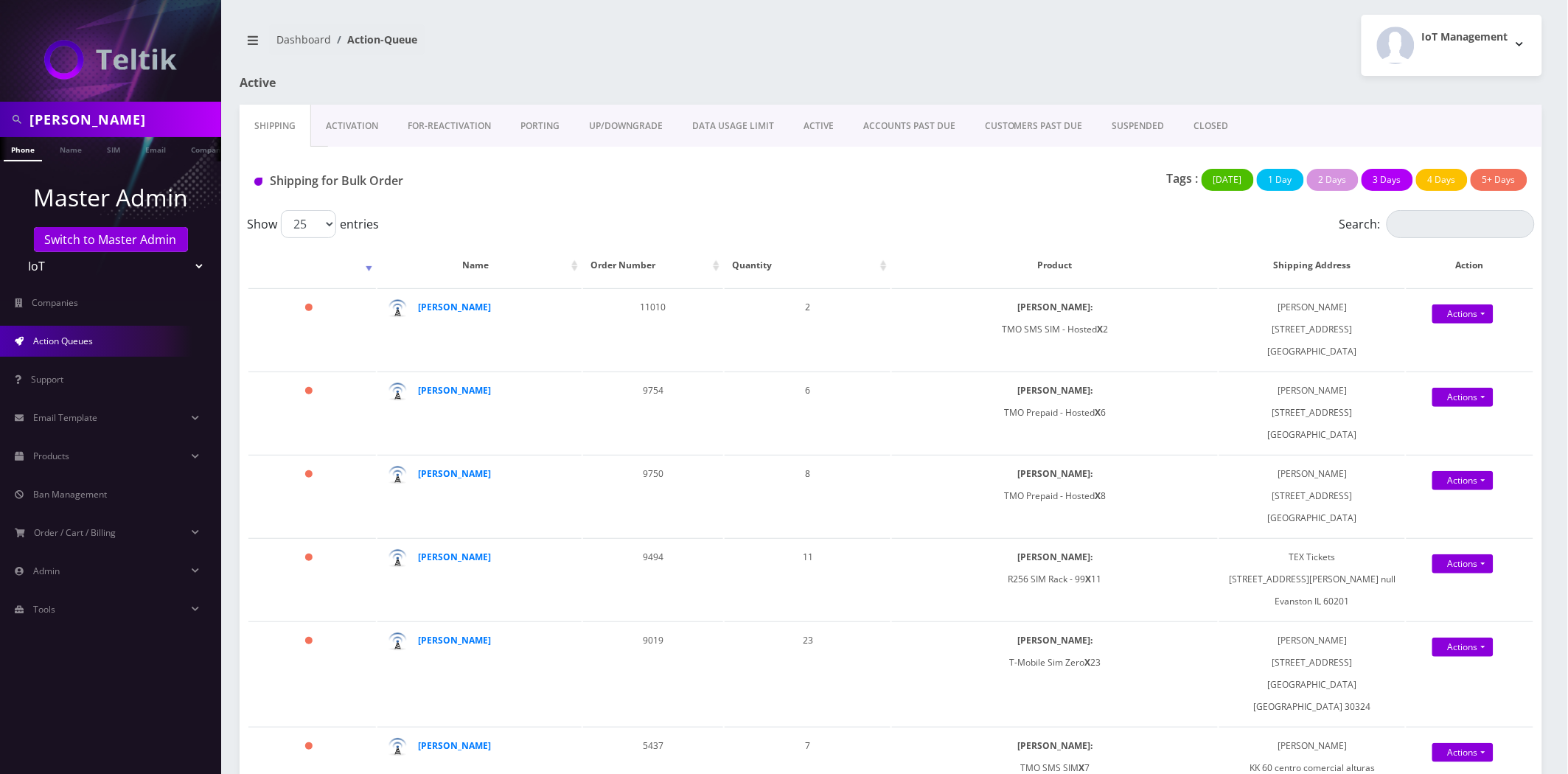
click at [136, 120] on input "Ryan Schildroth" at bounding box center [124, 119] width 188 height 28
paste input "Kevin Shannon"
type input "Kevin Shannon"
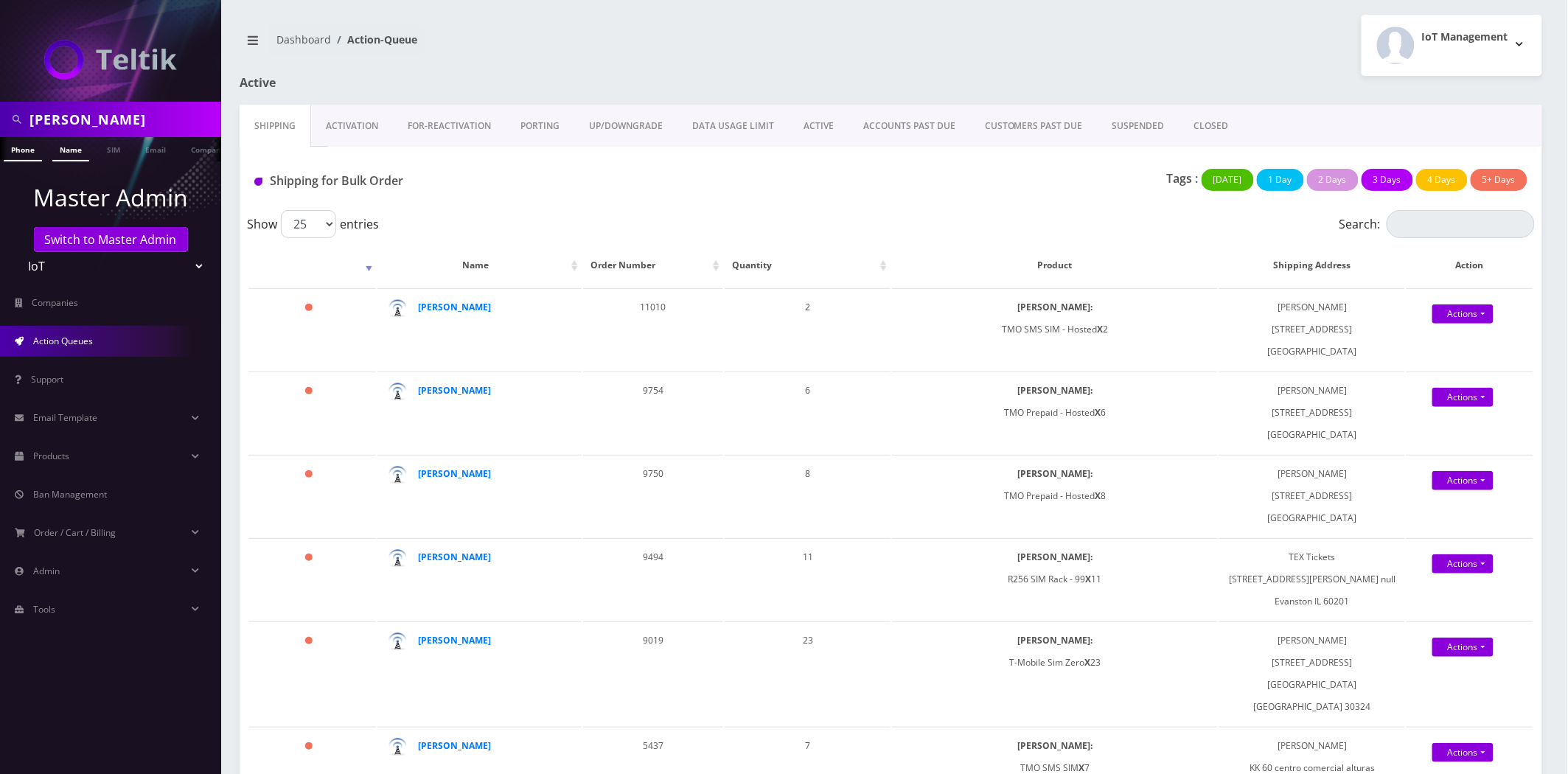
click at [53, 143] on link "Name" at bounding box center [70, 149] width 36 height 25
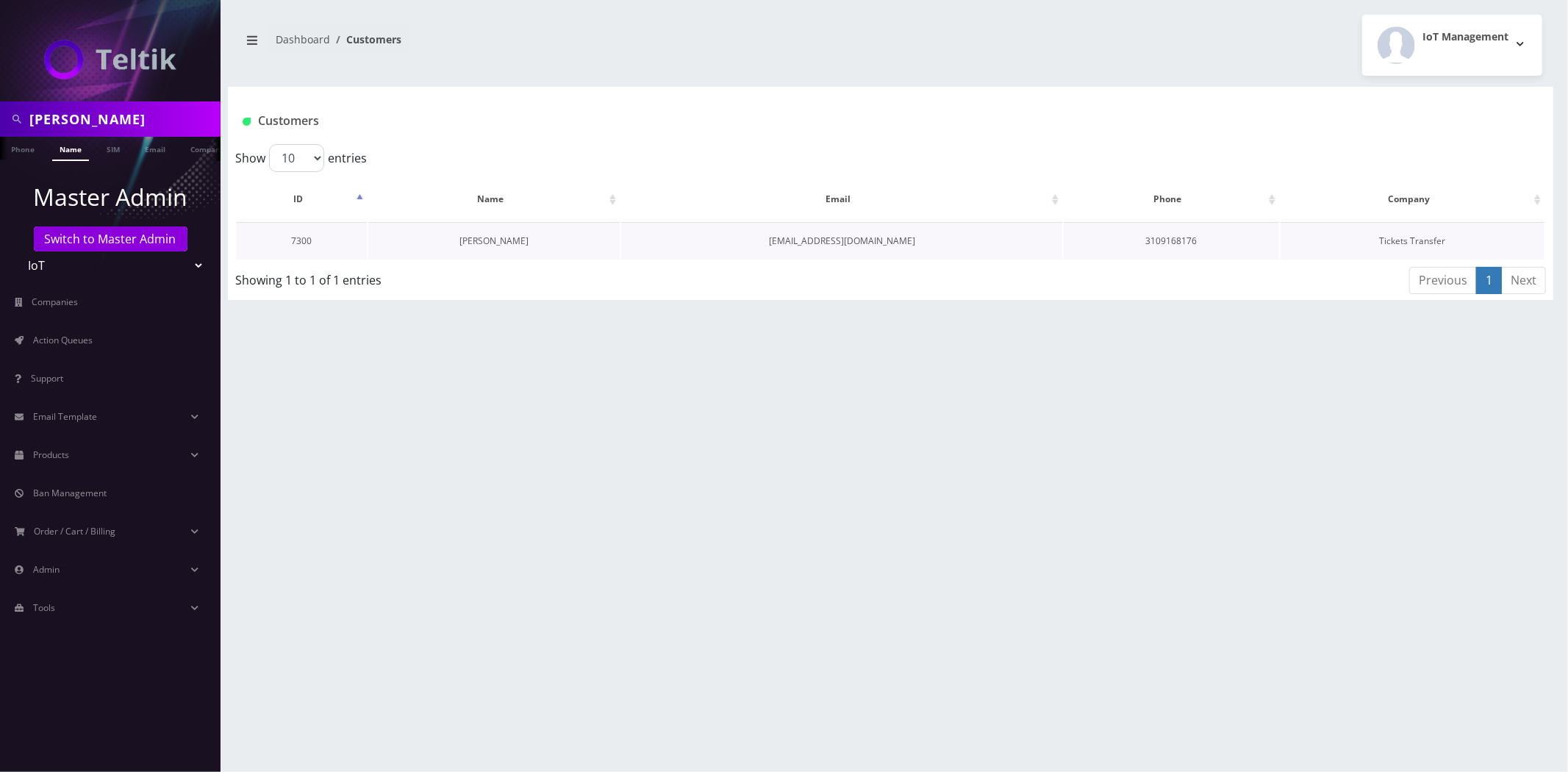
click at [490, 238] on link "[PERSON_NAME]" at bounding box center [494, 240] width 69 height 13
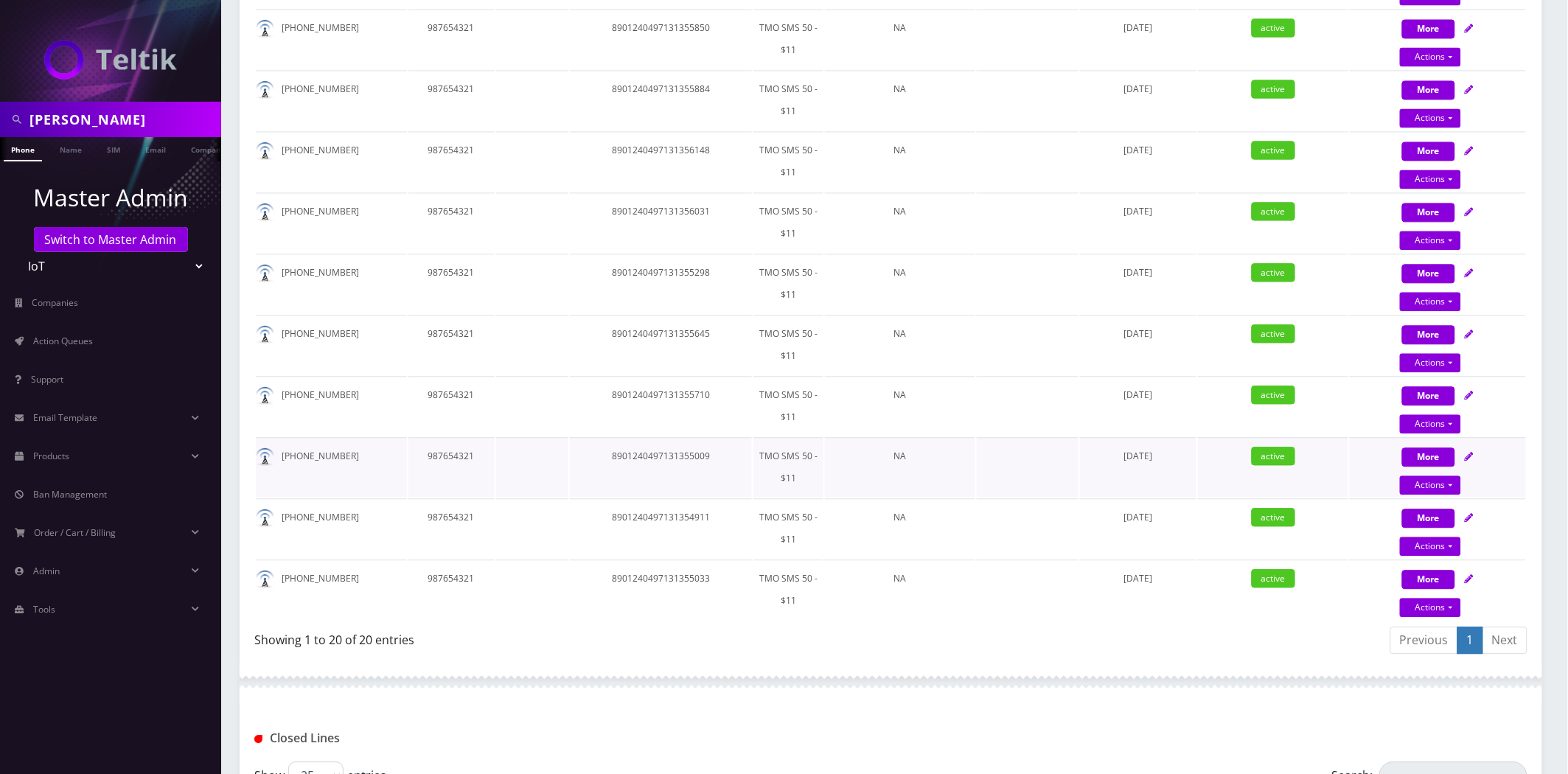
scroll to position [1270, 0]
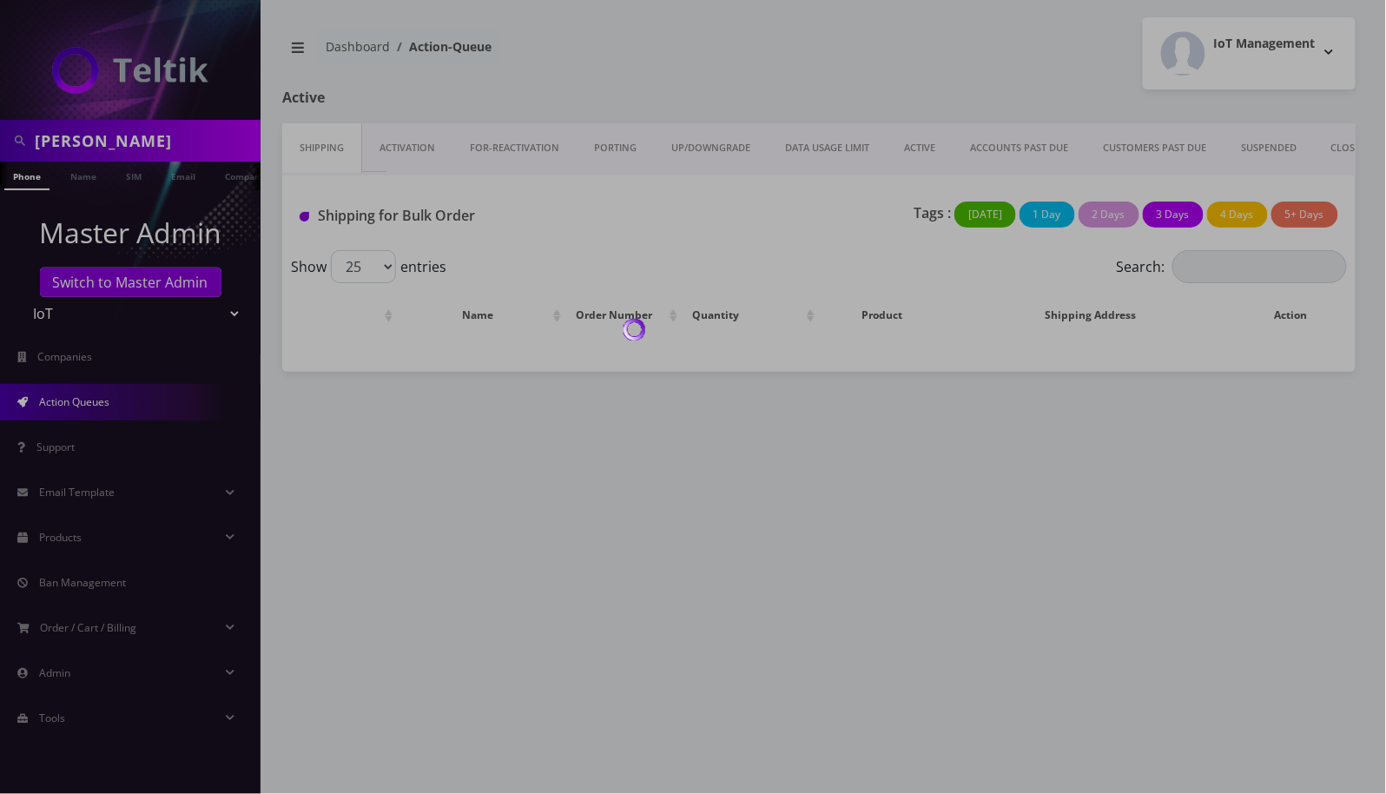
click at [100, 134] on div at bounding box center [693, 397] width 1386 height 794
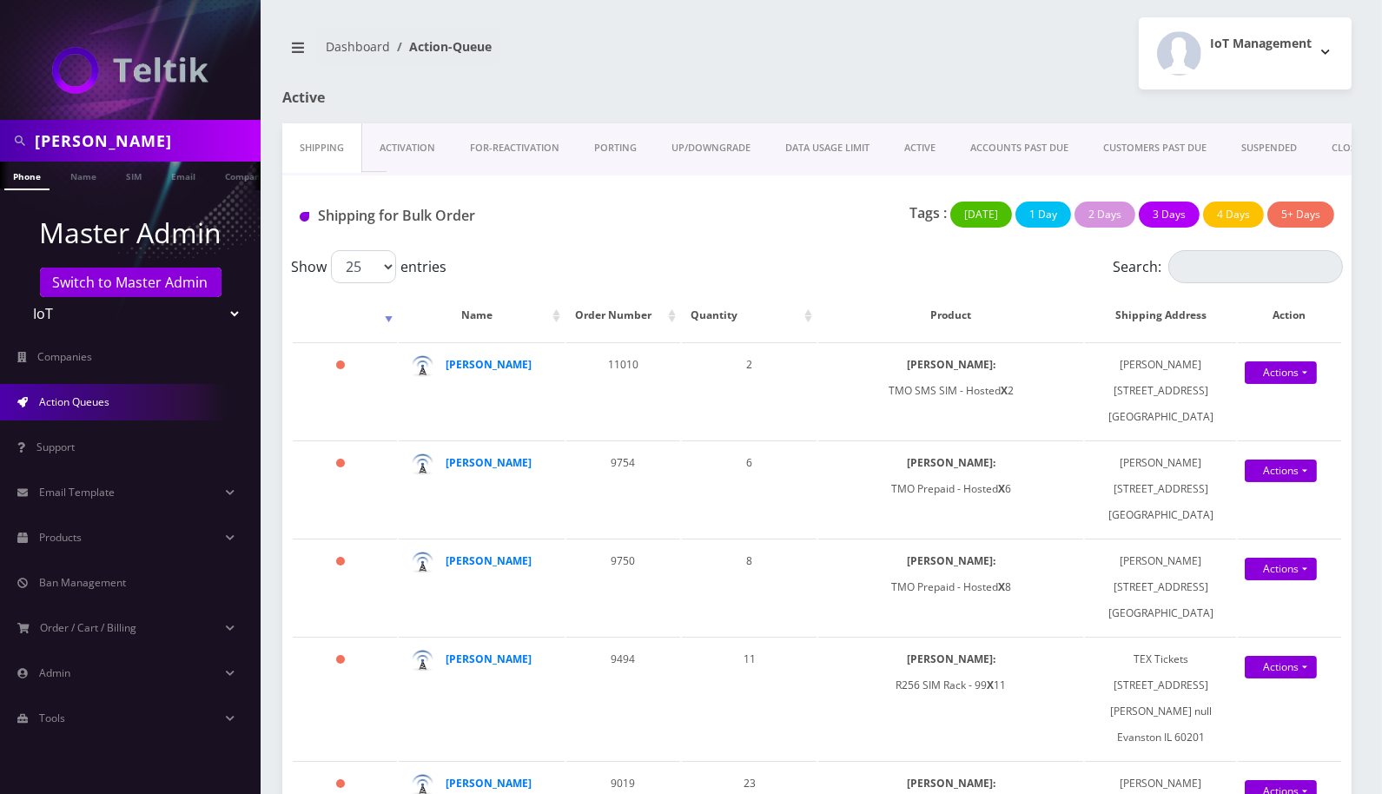
click at [105, 140] on input "[PERSON_NAME]" at bounding box center [146, 140] width 222 height 33
type input "round"
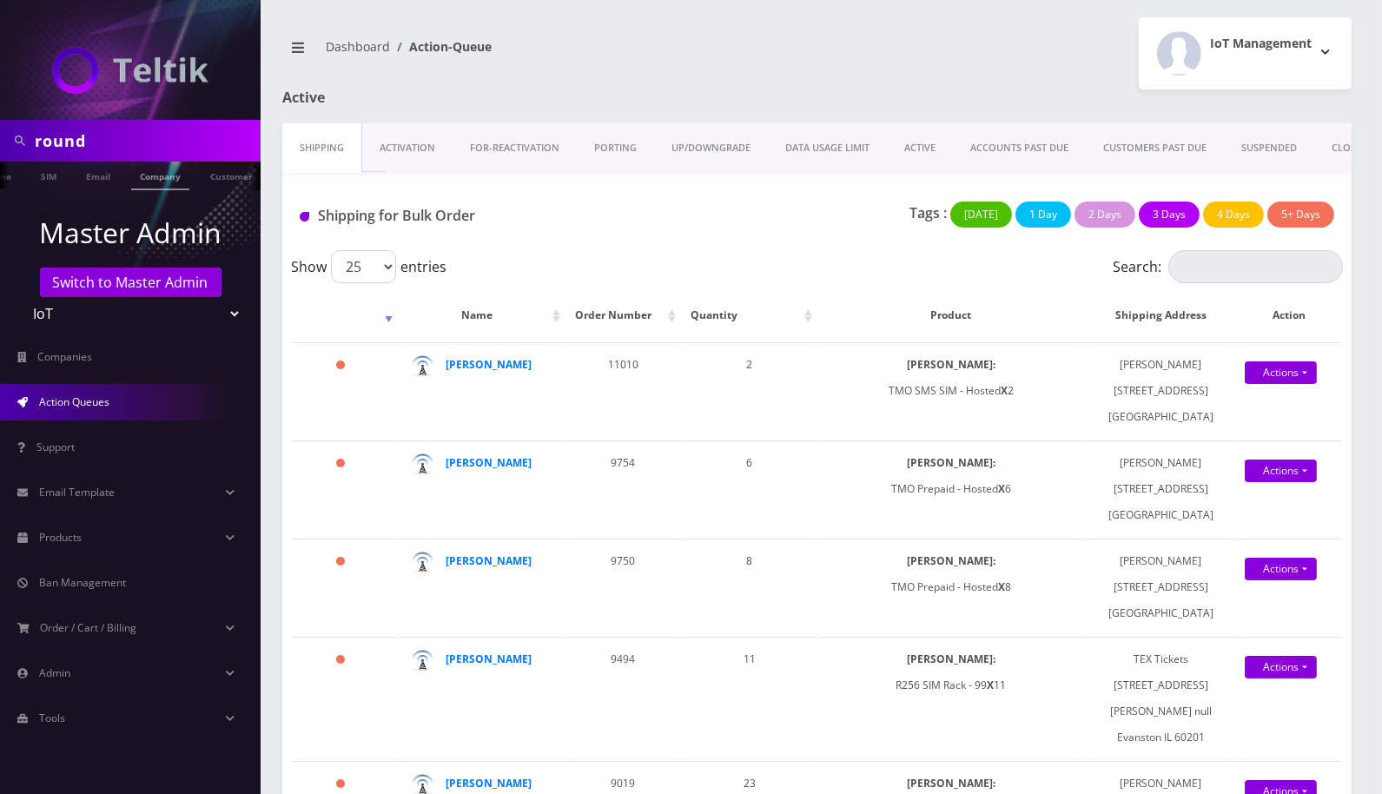
click at [189, 177] on li "Company" at bounding box center [160, 176] width 67 height 29
click at [142, 182] on link "Company" at bounding box center [158, 176] width 58 height 29
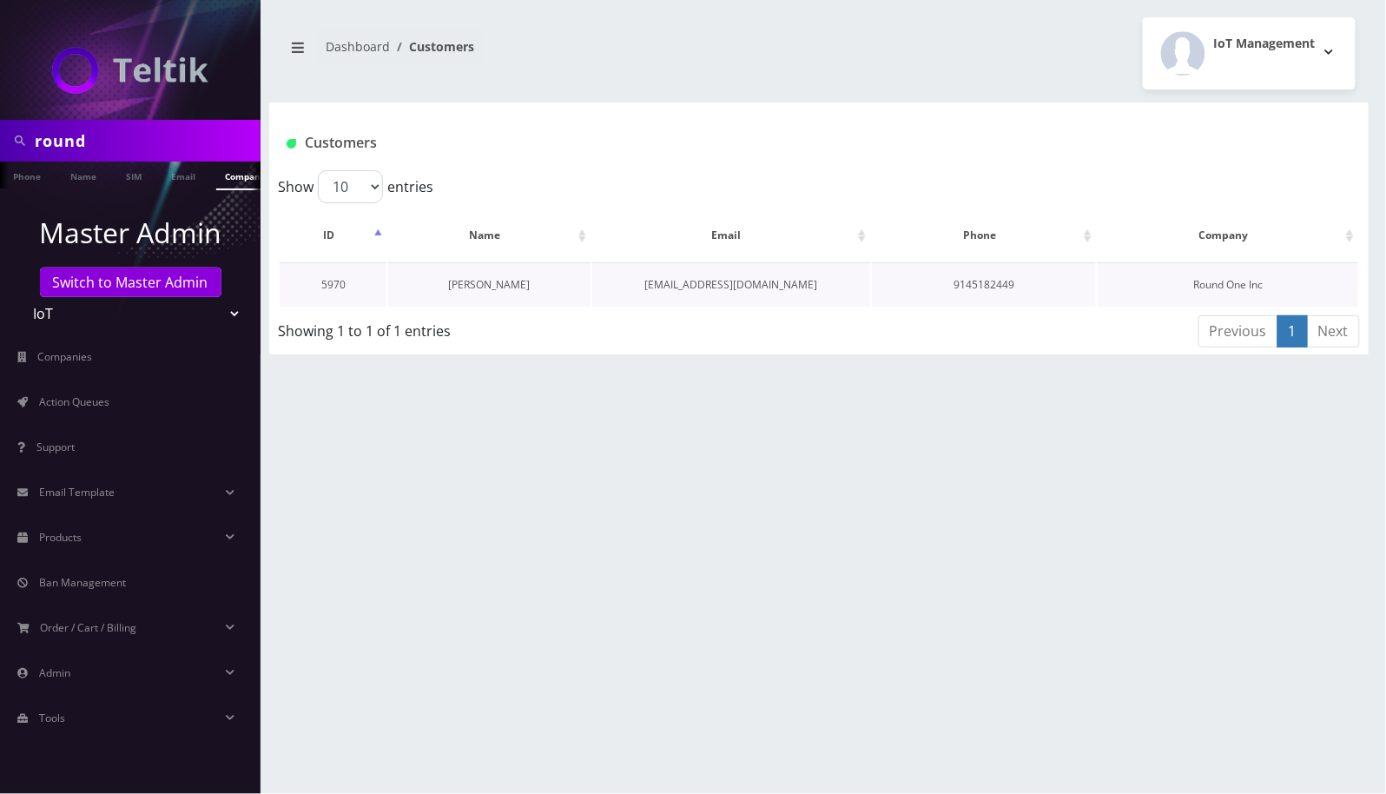
click at [487, 282] on link "[PERSON_NAME]" at bounding box center [490, 284] width 82 height 15
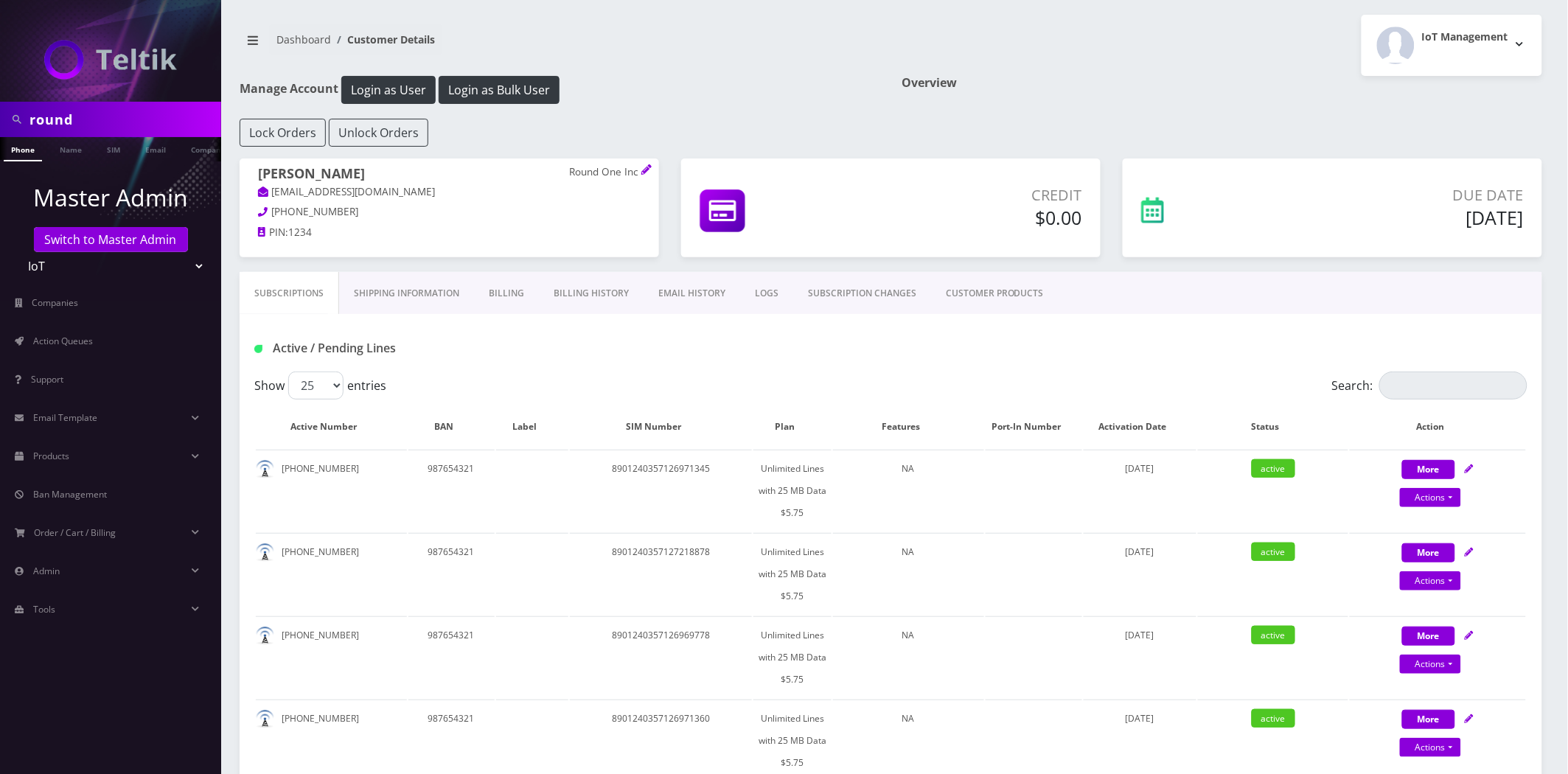
click at [609, 300] on link "Billing History" at bounding box center [591, 294] width 104 height 42
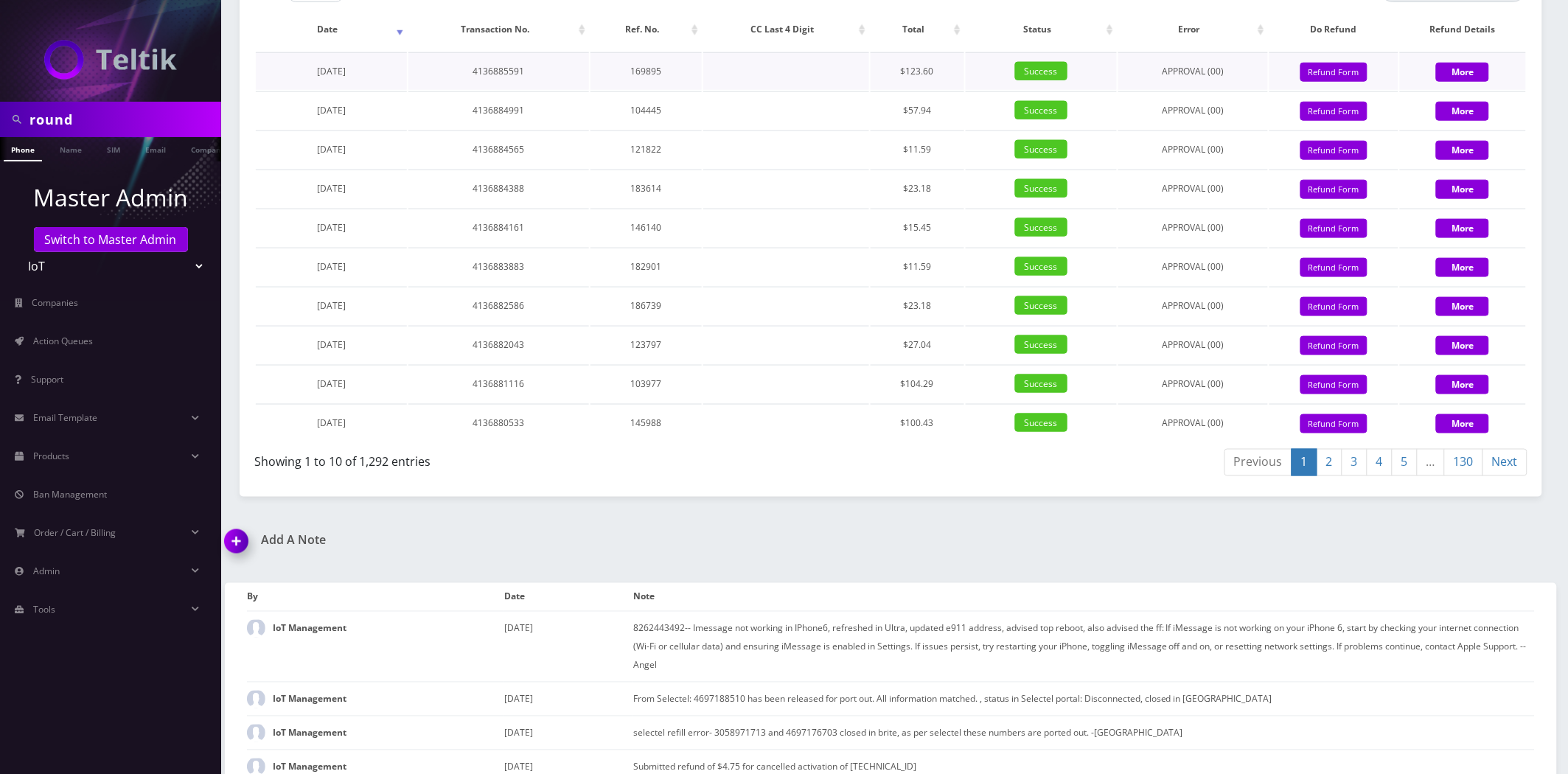
scroll to position [182, 0]
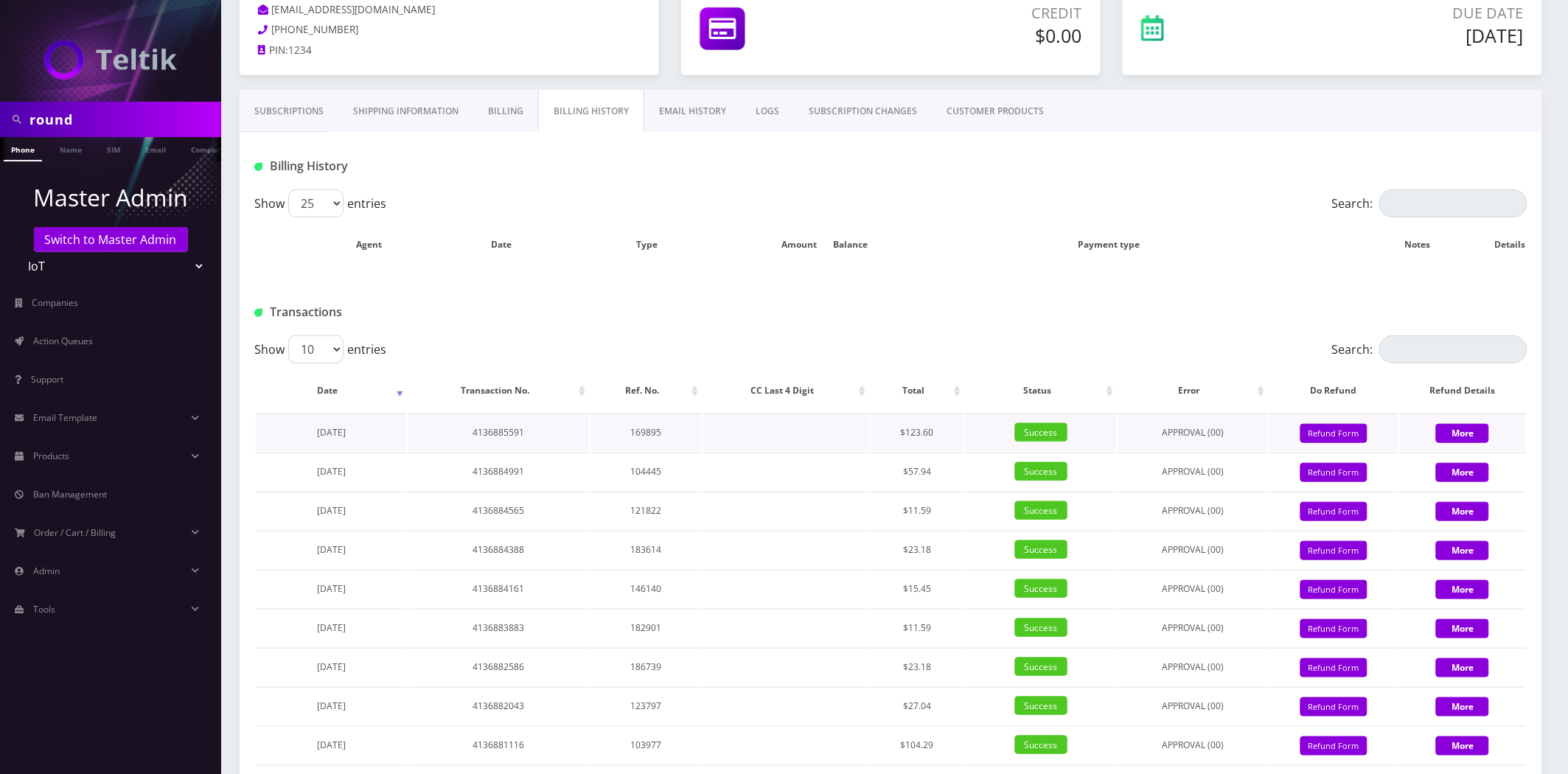
click at [480, 431] on td "4136885591" at bounding box center [498, 432] width 181 height 37
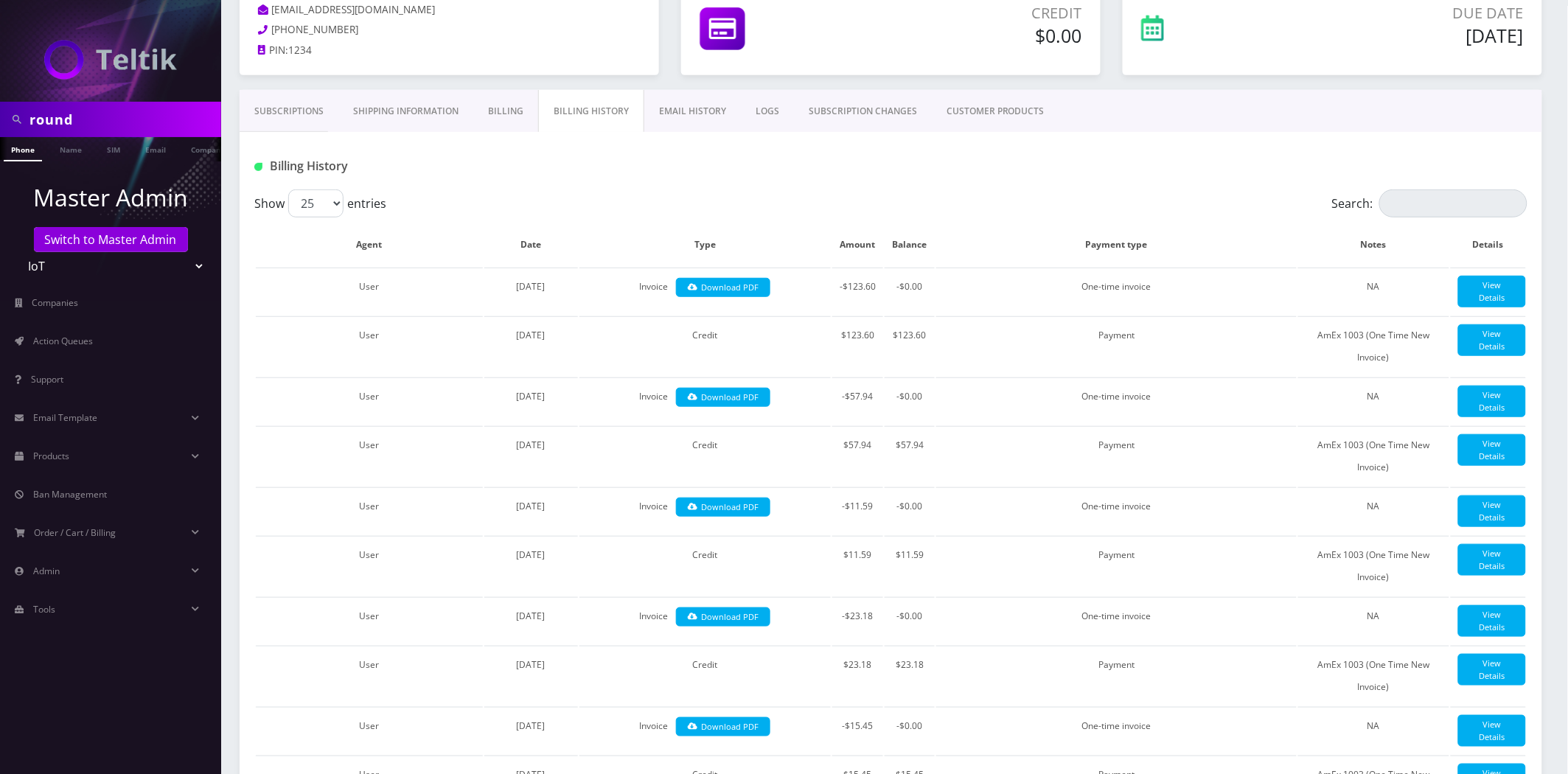
click at [480, 424] on td "User" at bounding box center [369, 401] width 227 height 48
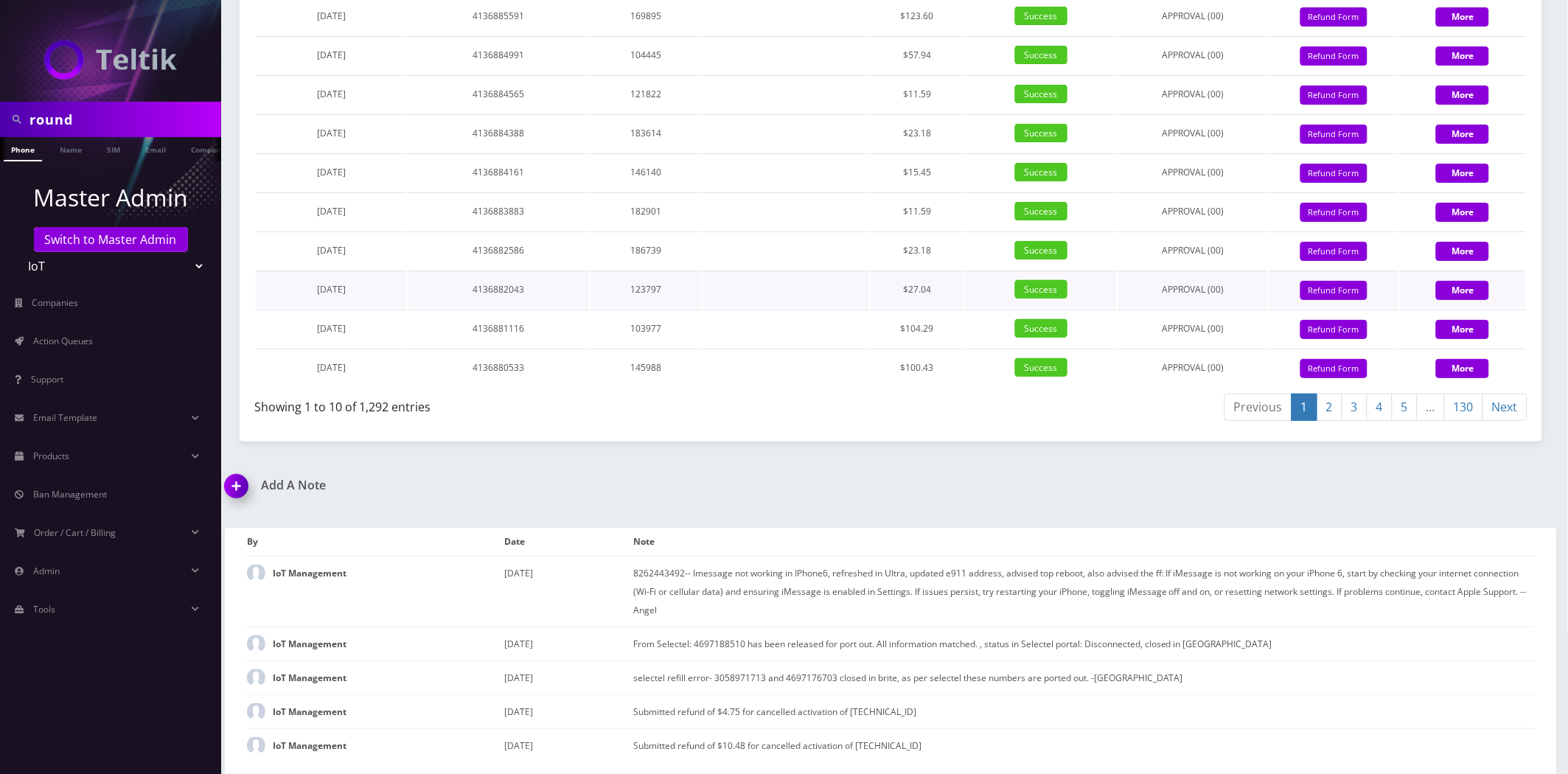
scroll to position [1727, 0]
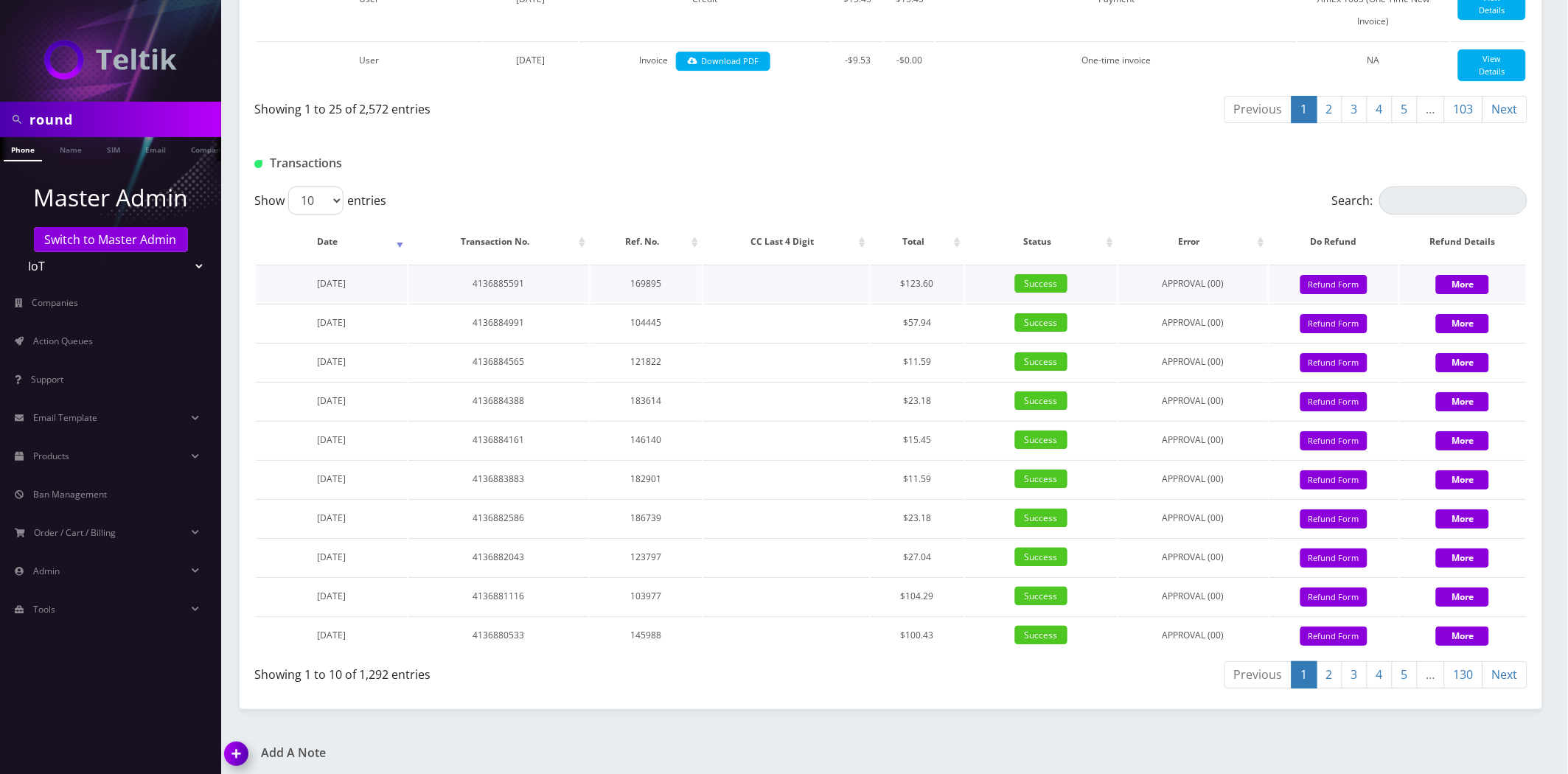
click at [497, 302] on td "4136885591" at bounding box center [498, 283] width 181 height 37
click at [496, 302] on td "4136885591" at bounding box center [498, 283] width 181 height 37
copy td "4136885591"
click at [473, 302] on td "4136885591" at bounding box center [498, 283] width 181 height 37
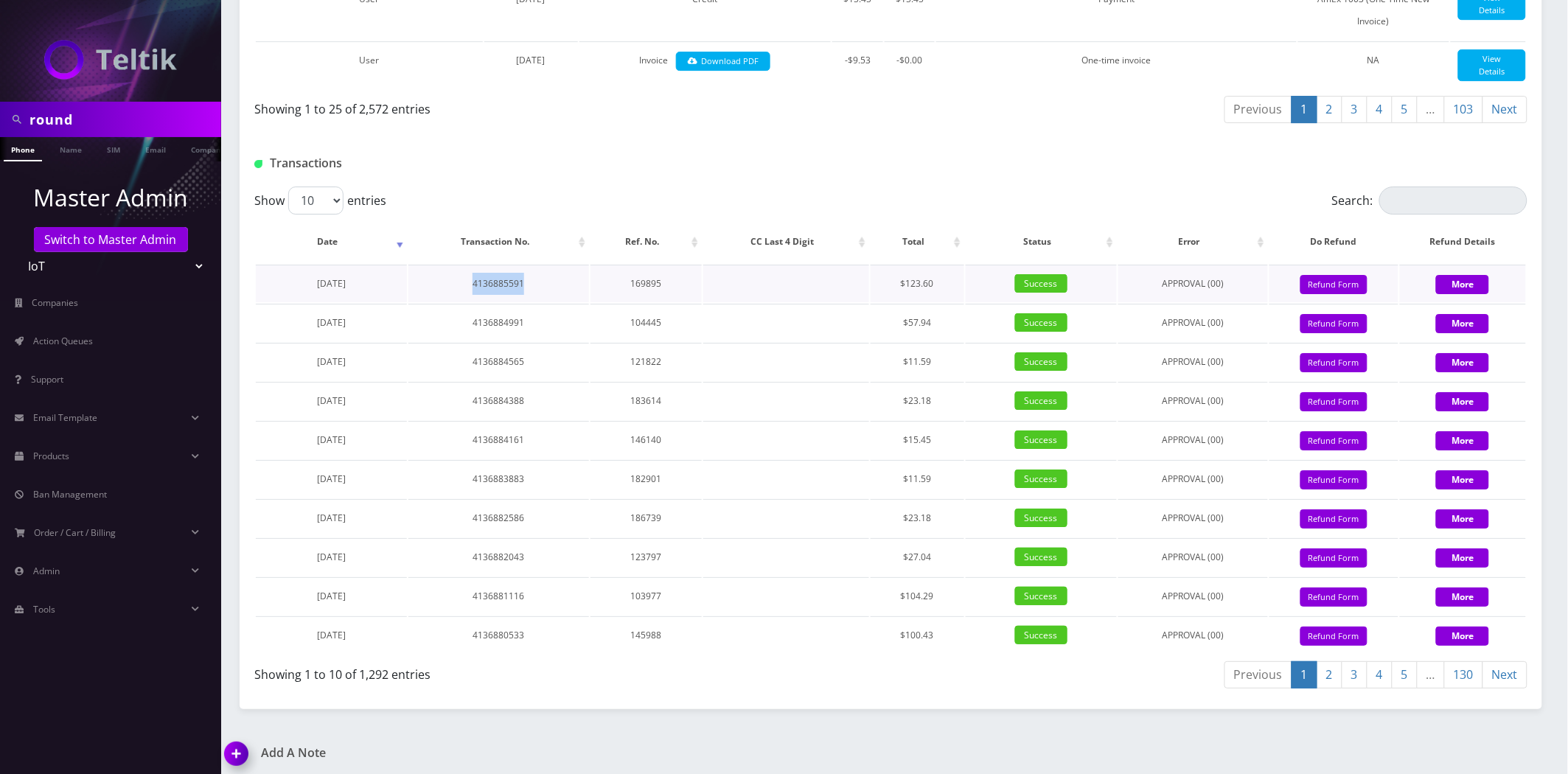
click at [473, 302] on td "4136885591" at bounding box center [498, 283] width 181 height 37
click at [650, 302] on td "169895" at bounding box center [646, 283] width 111 height 37
copy td "169895"
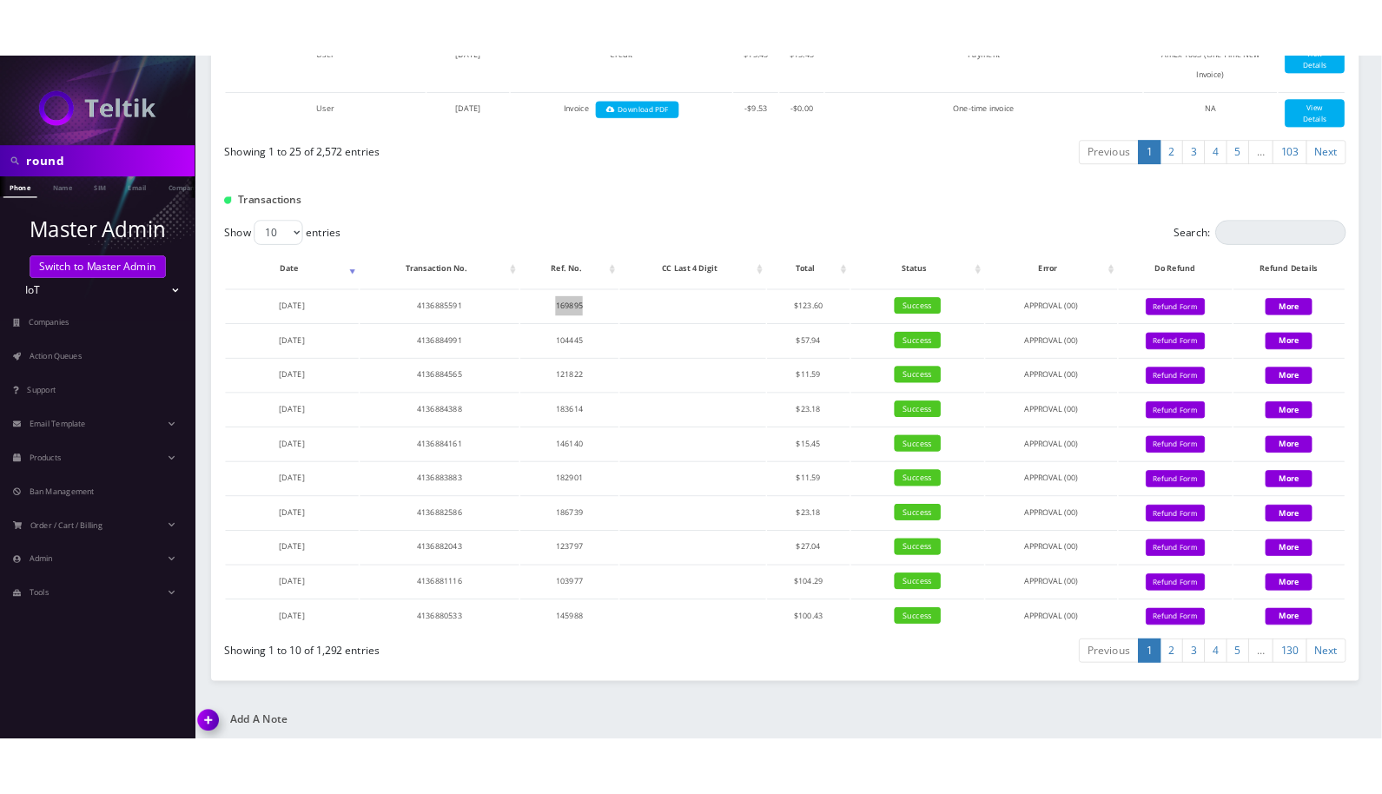
scroll to position [2037, 0]
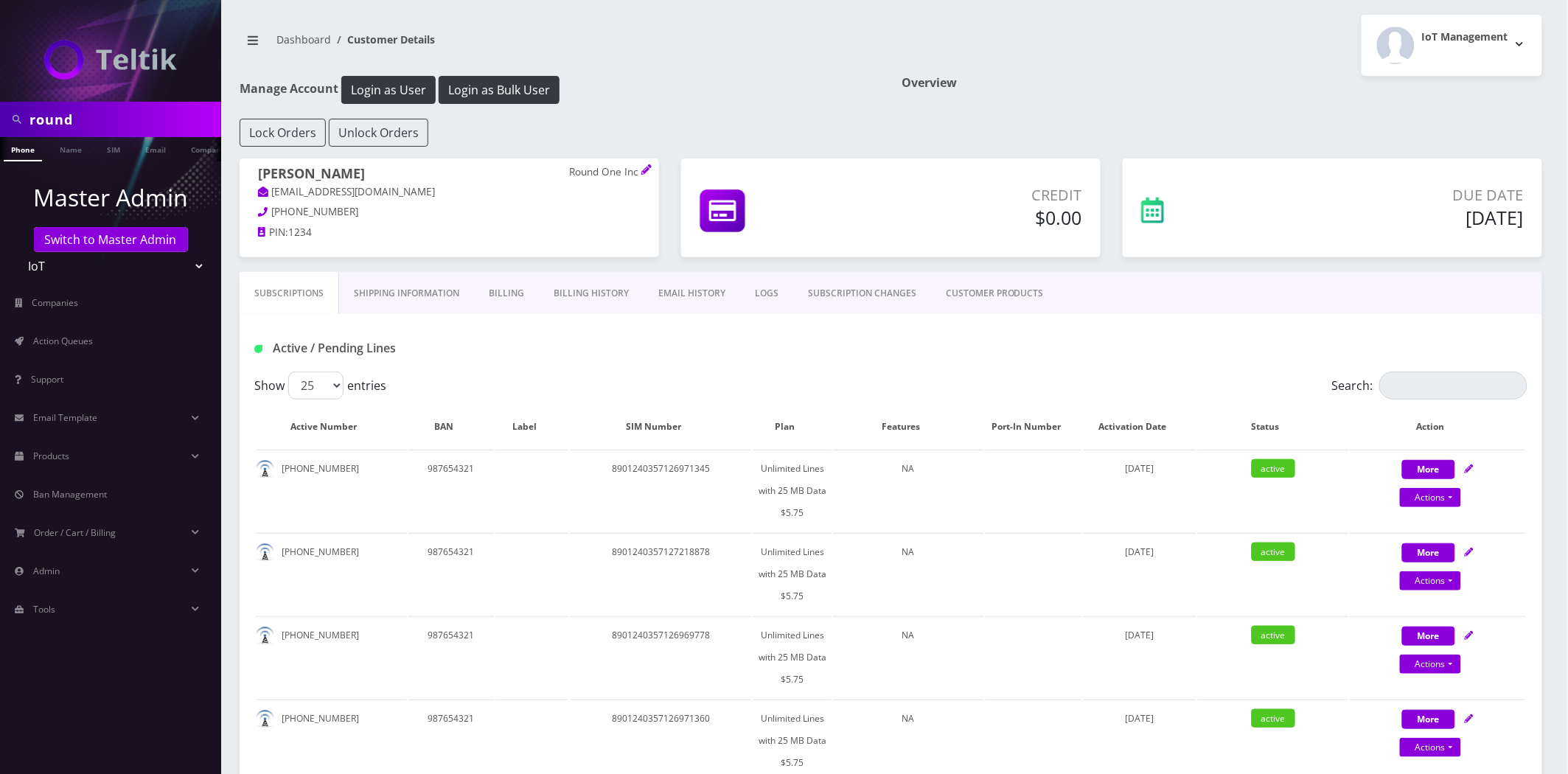
click at [585, 290] on link "Billing History" at bounding box center [591, 294] width 104 height 42
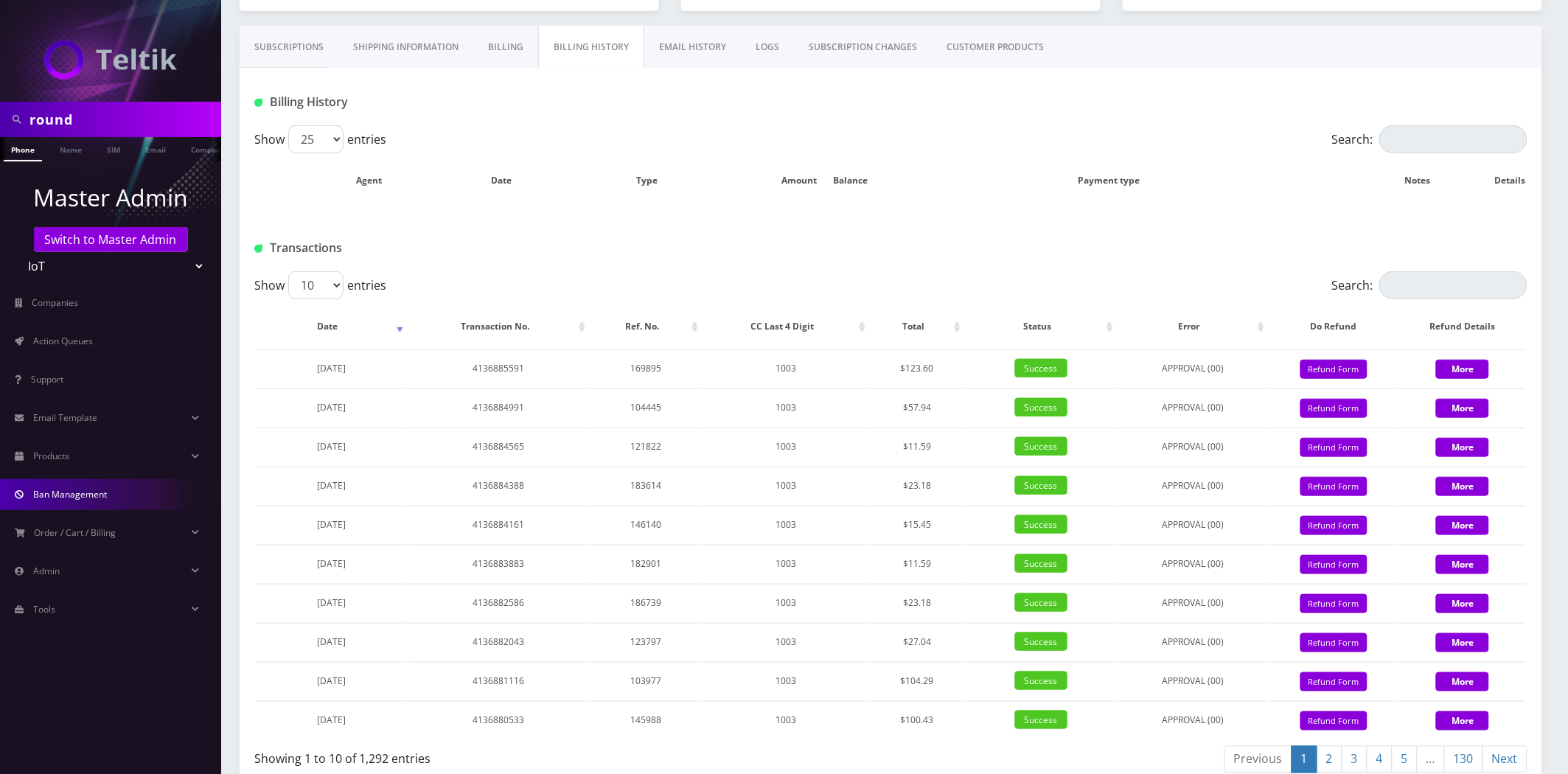
scroll to position [346, 0]
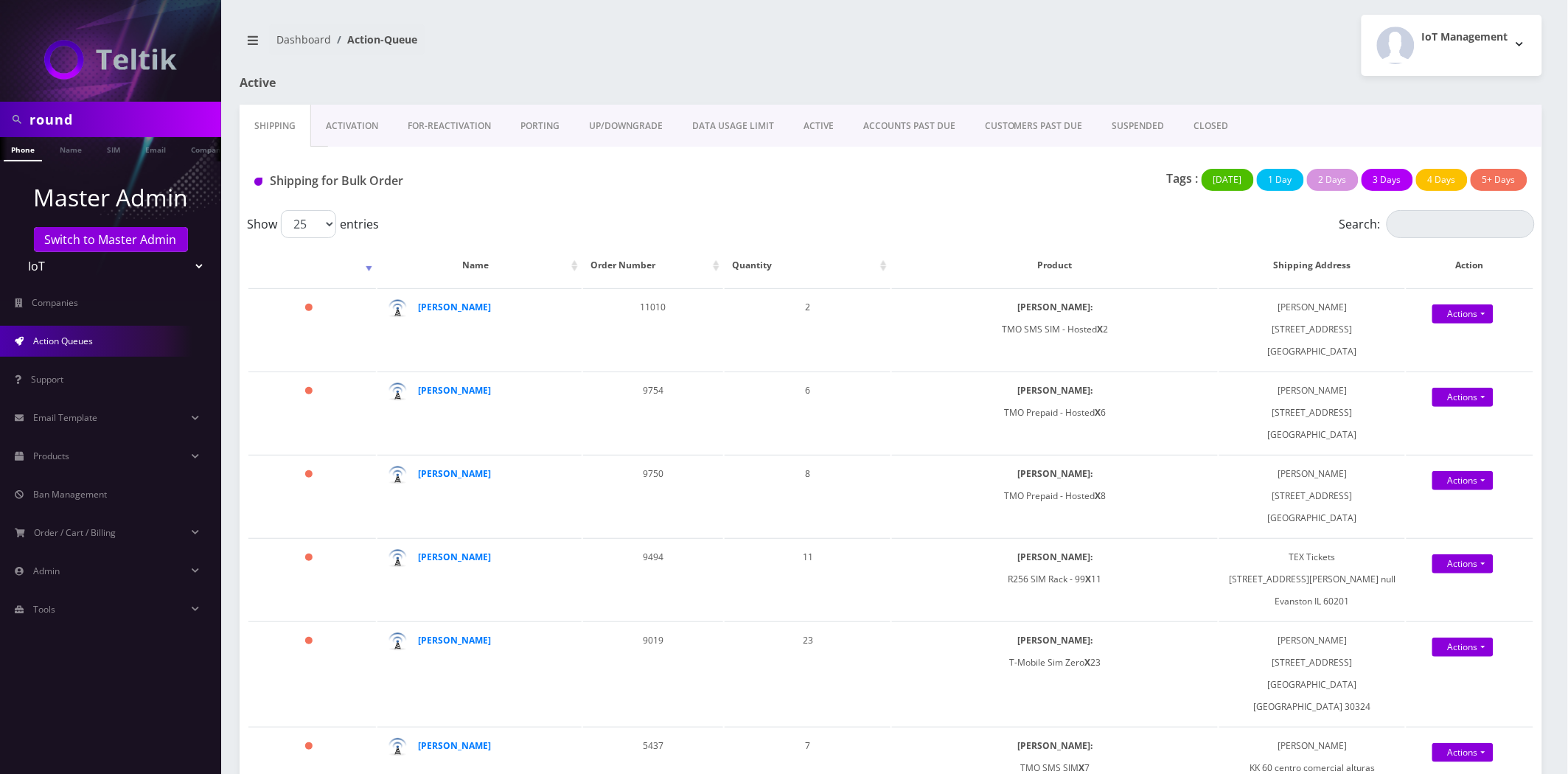
click at [106, 112] on input "round" at bounding box center [124, 119] width 188 height 28
click at [105, 113] on input "round" at bounding box center [124, 119] width 188 height 28
paste input "2694582766"
type input "2694582766"
click at [31, 153] on link "Phone" at bounding box center [22, 149] width 38 height 25
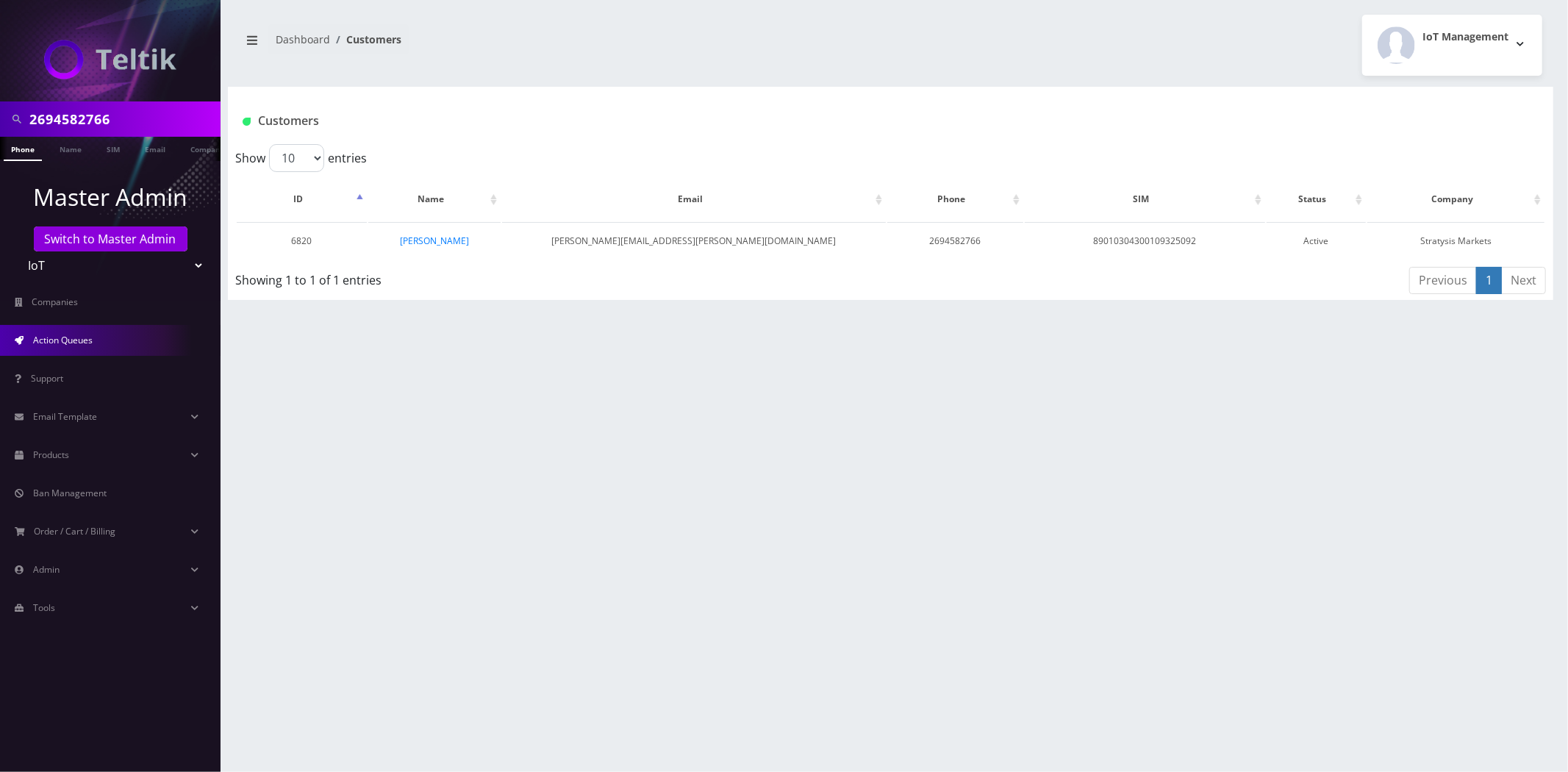
click at [86, 336] on span "Action Queues" at bounding box center [63, 339] width 59 height 13
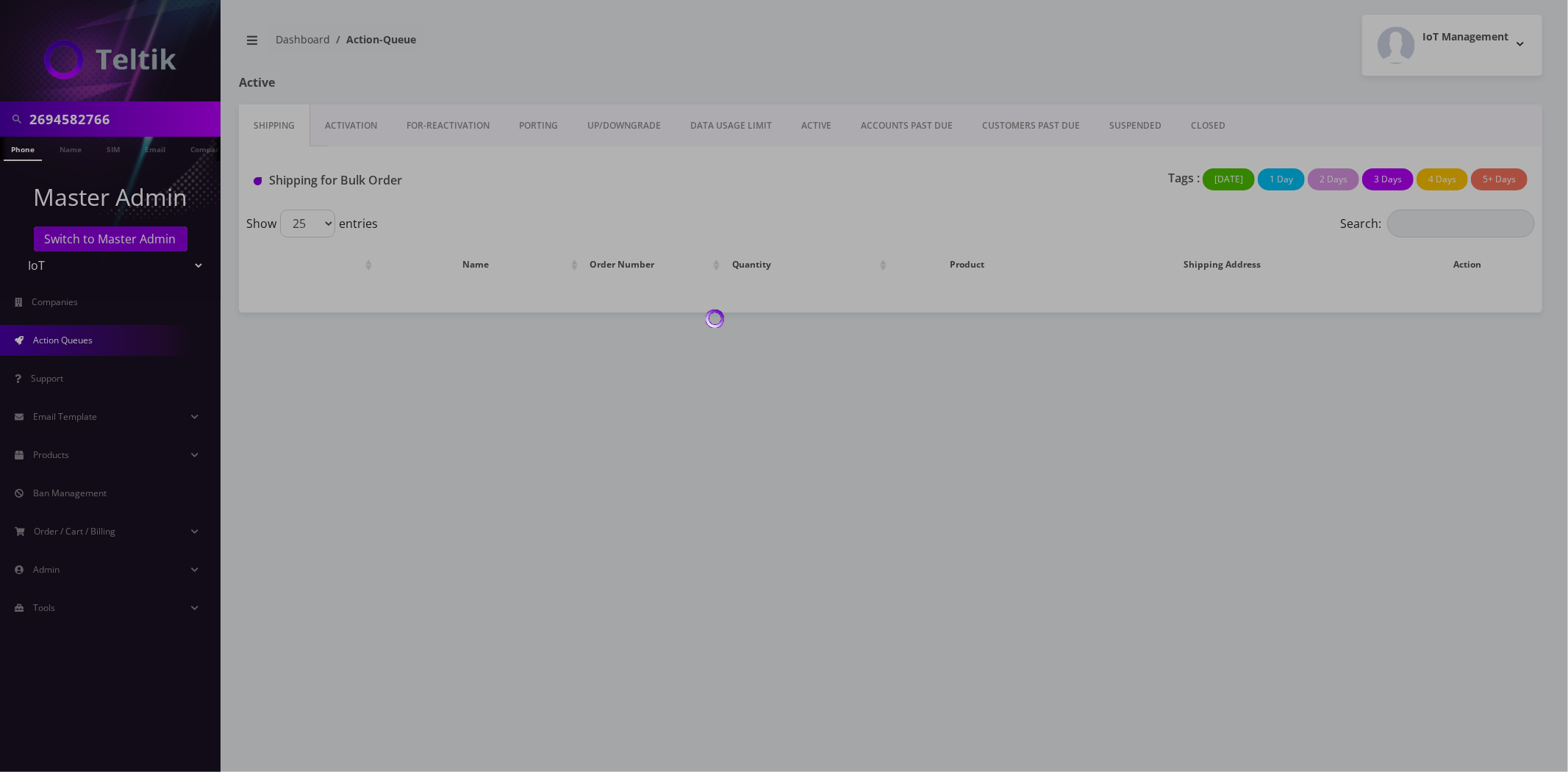
click at [355, 116] on div at bounding box center [784, 386] width 1568 height 772
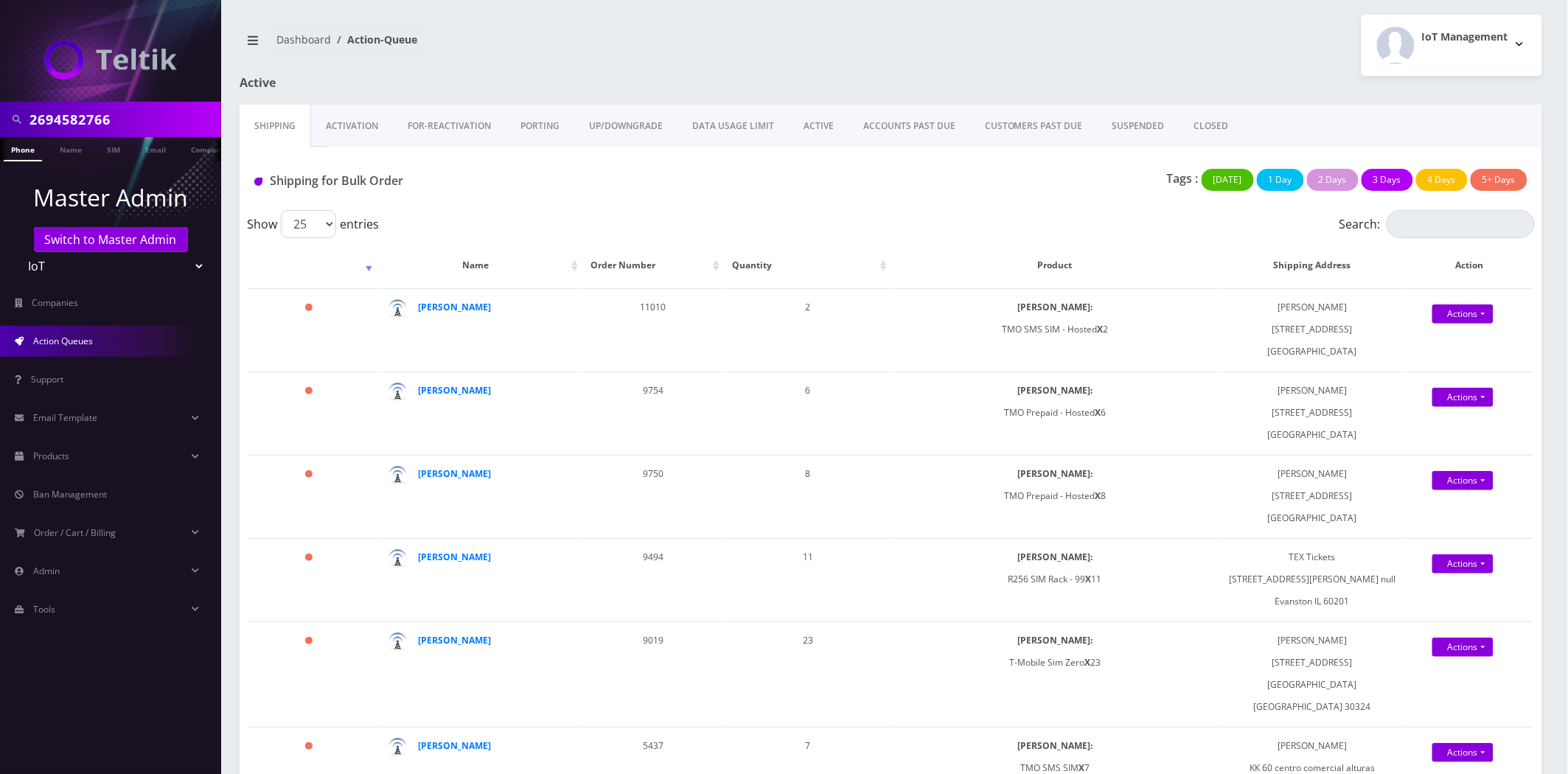
click at [350, 120] on link "Activation" at bounding box center [352, 126] width 81 height 42
